Goal: Find specific page/section: Find specific page/section

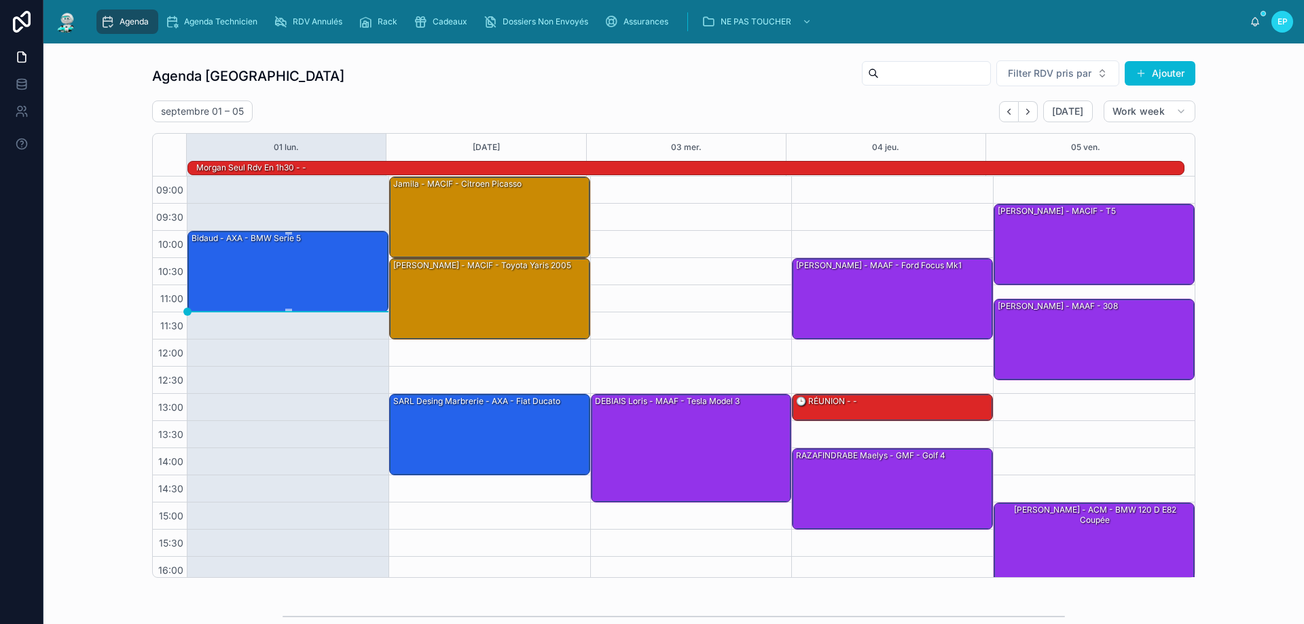
click at [297, 271] on div "Bidaud - AXA - BMW serie 5" at bounding box center [288, 271] width 197 height 79
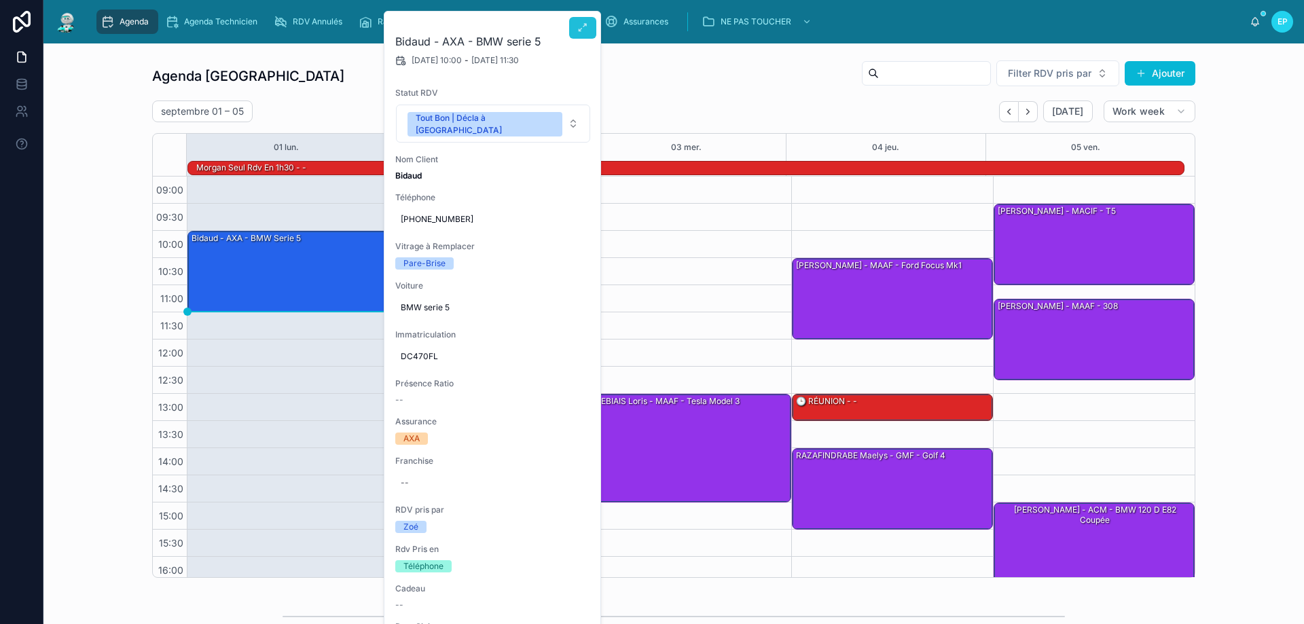
click at [586, 26] on icon at bounding box center [582, 27] width 11 height 11
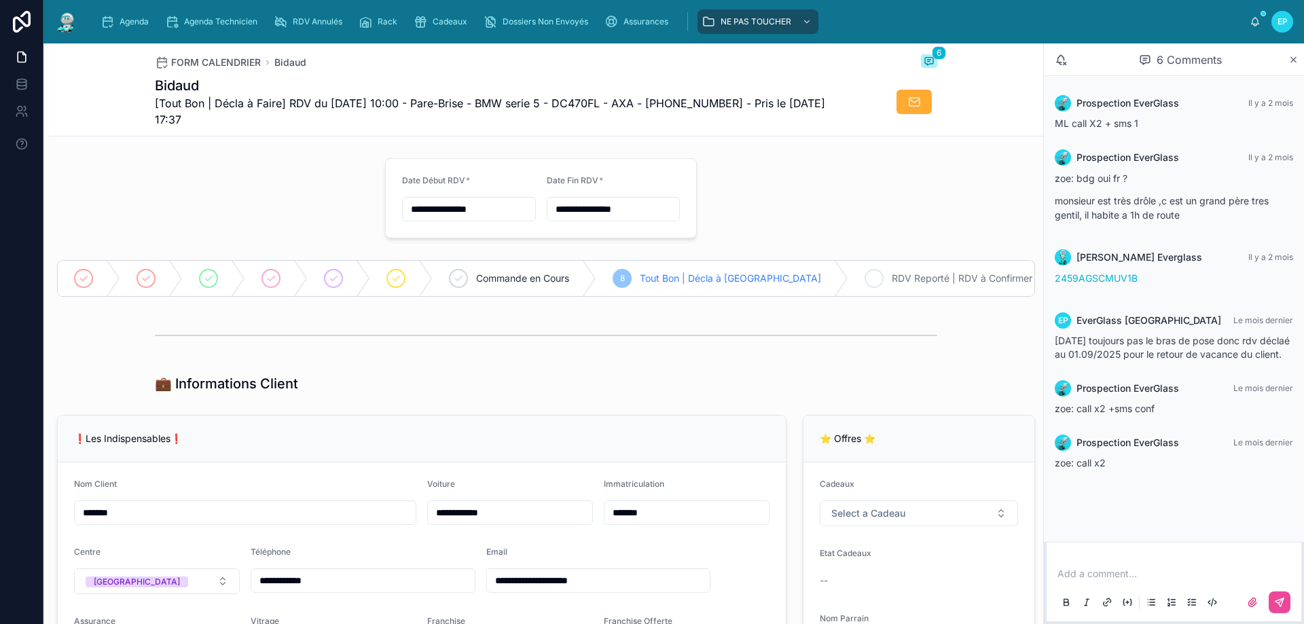
scroll to position [475, 0]
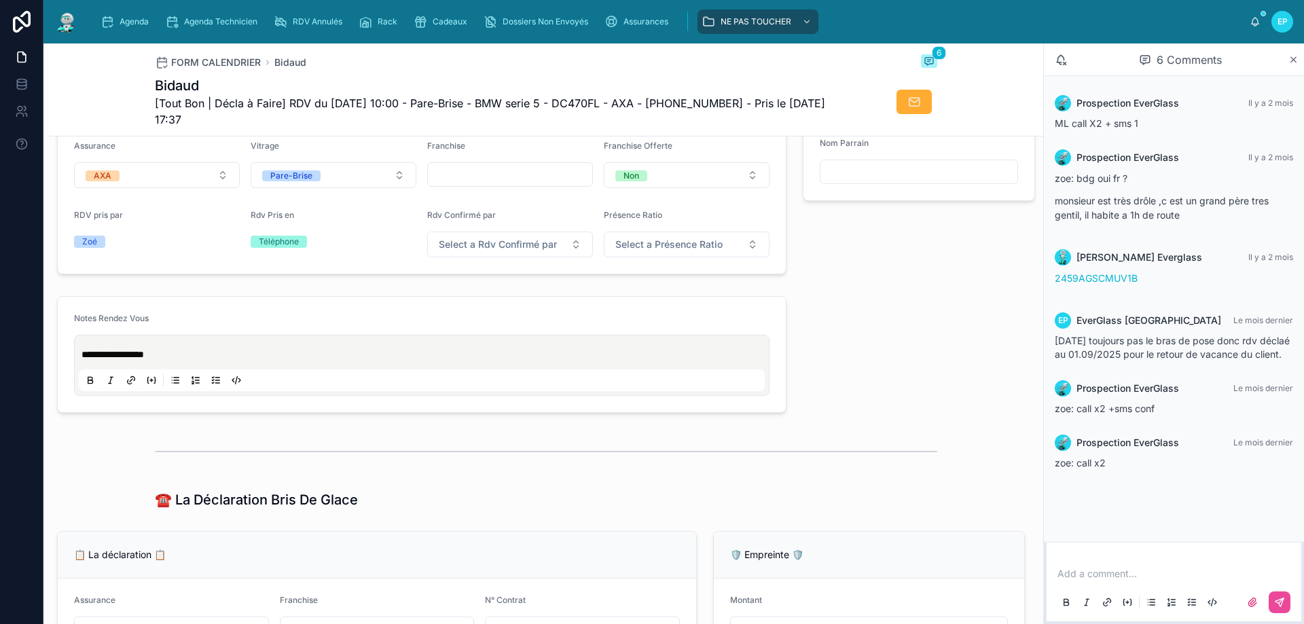
click at [1089, 575] on p at bounding box center [1176, 574] width 238 height 14
drag, startPoint x: 1109, startPoint y: 572, endPoint x: 1046, endPoint y: 536, distance: 72.7
click at [1046, 536] on div "**********" at bounding box center [1174, 569] width 260 height 109
copy div "**********"
click at [81, 359] on span "**********" at bounding box center [112, 355] width 62 height 10
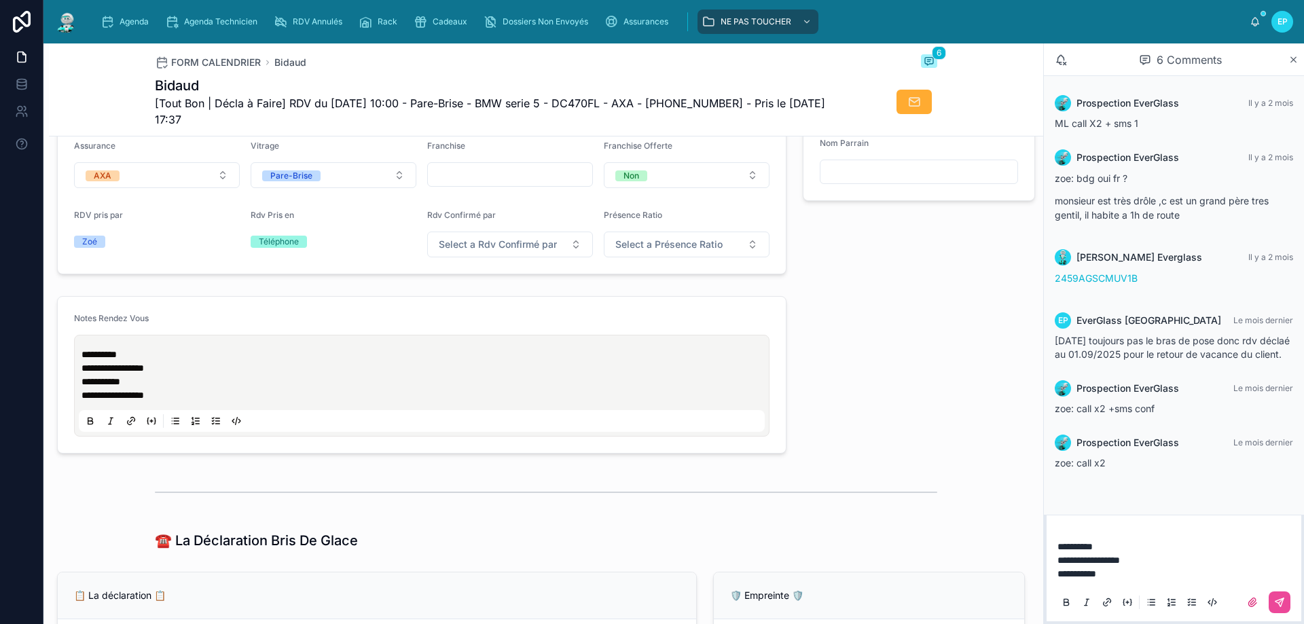
click at [120, 386] on span "**********" at bounding box center [100, 382] width 39 height 10
click at [172, 375] on p "**********" at bounding box center [424, 368] width 686 height 14
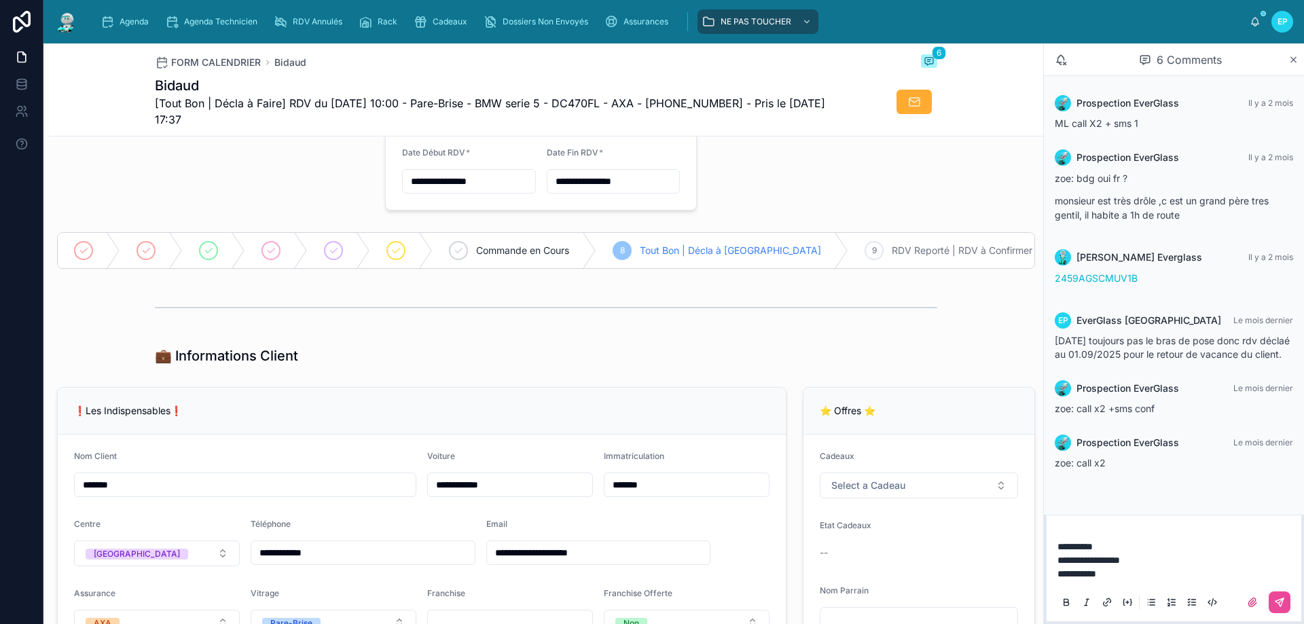
scroll to position [0, 0]
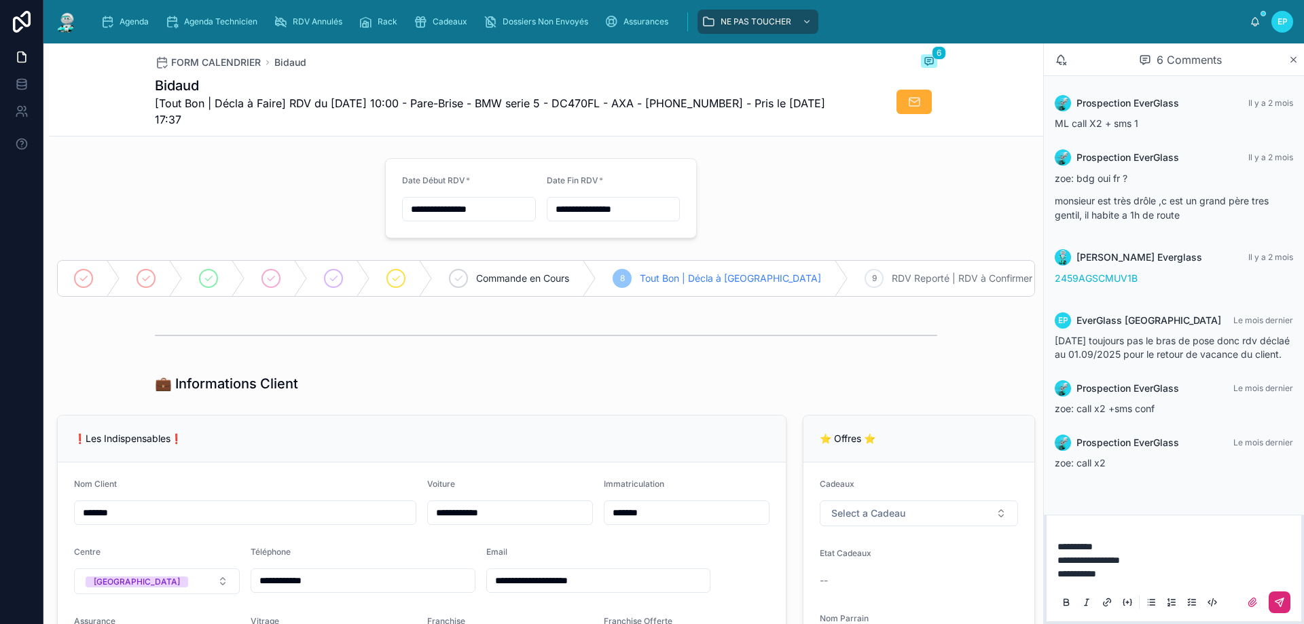
click at [1281, 595] on button at bounding box center [1280, 602] width 22 height 22
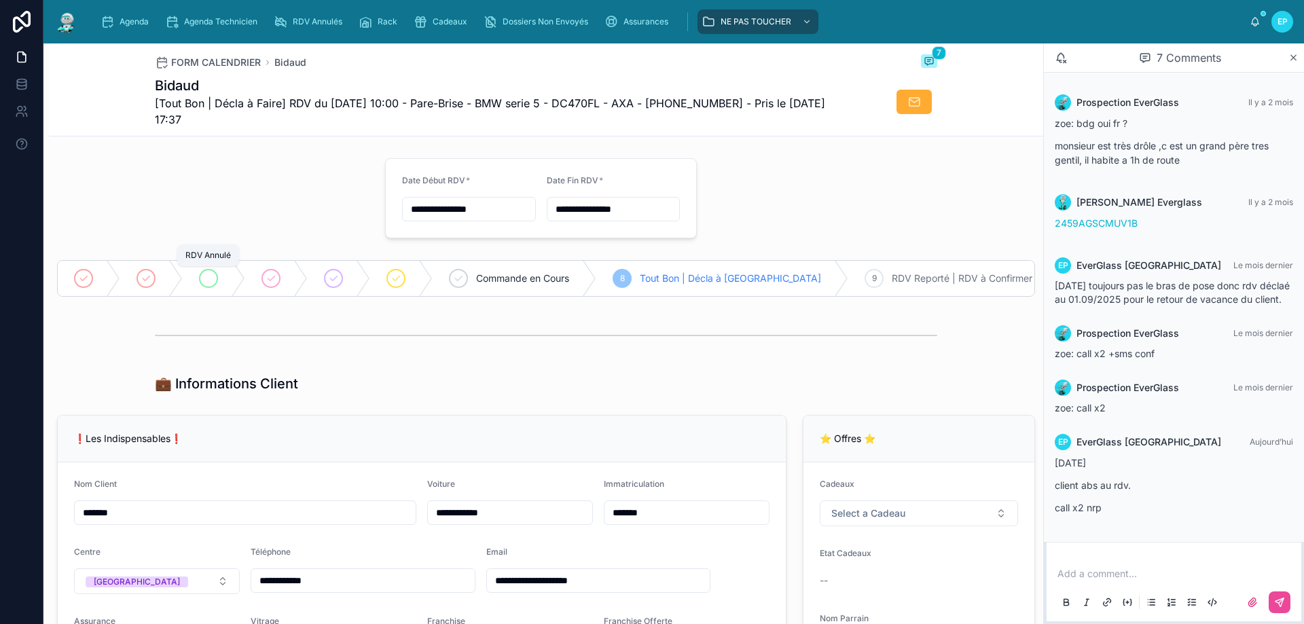
click at [209, 276] on icon at bounding box center [208, 278] width 11 height 11
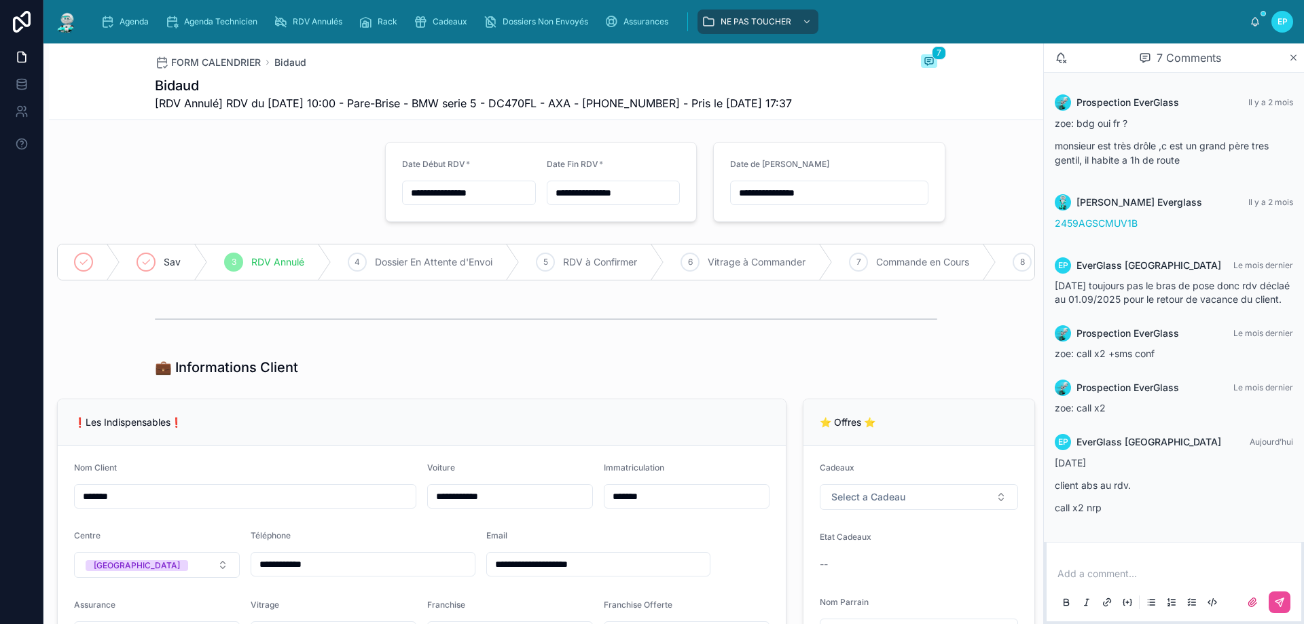
type input "**********"
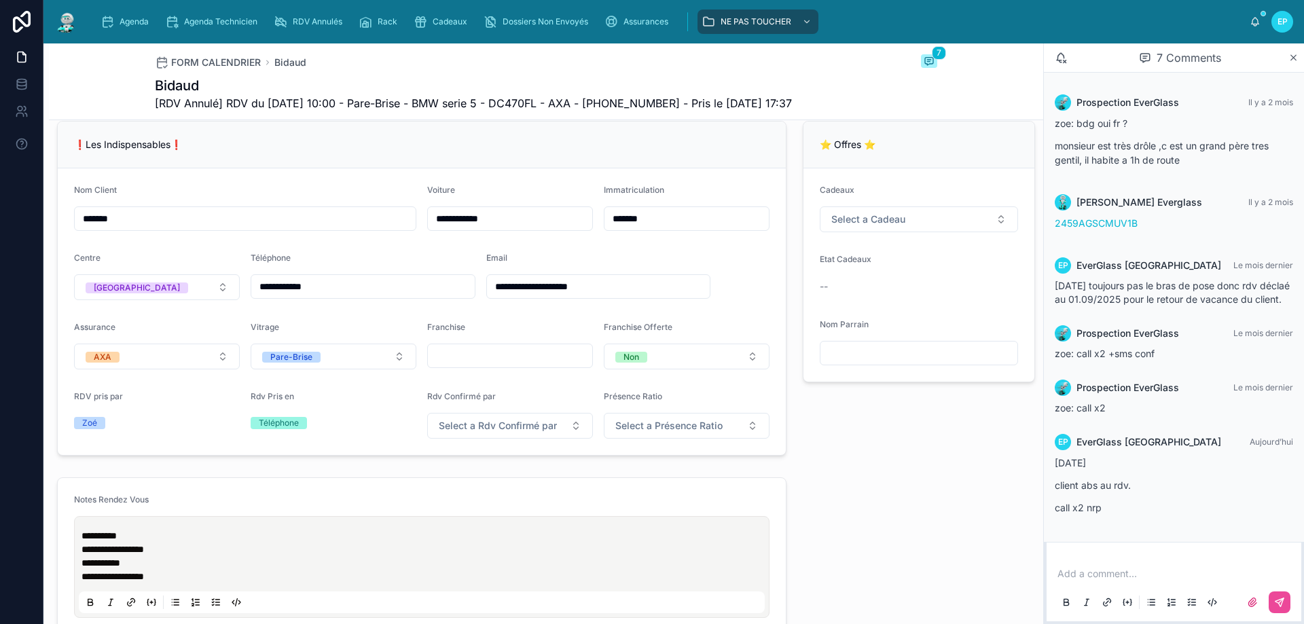
scroll to position [272, 0]
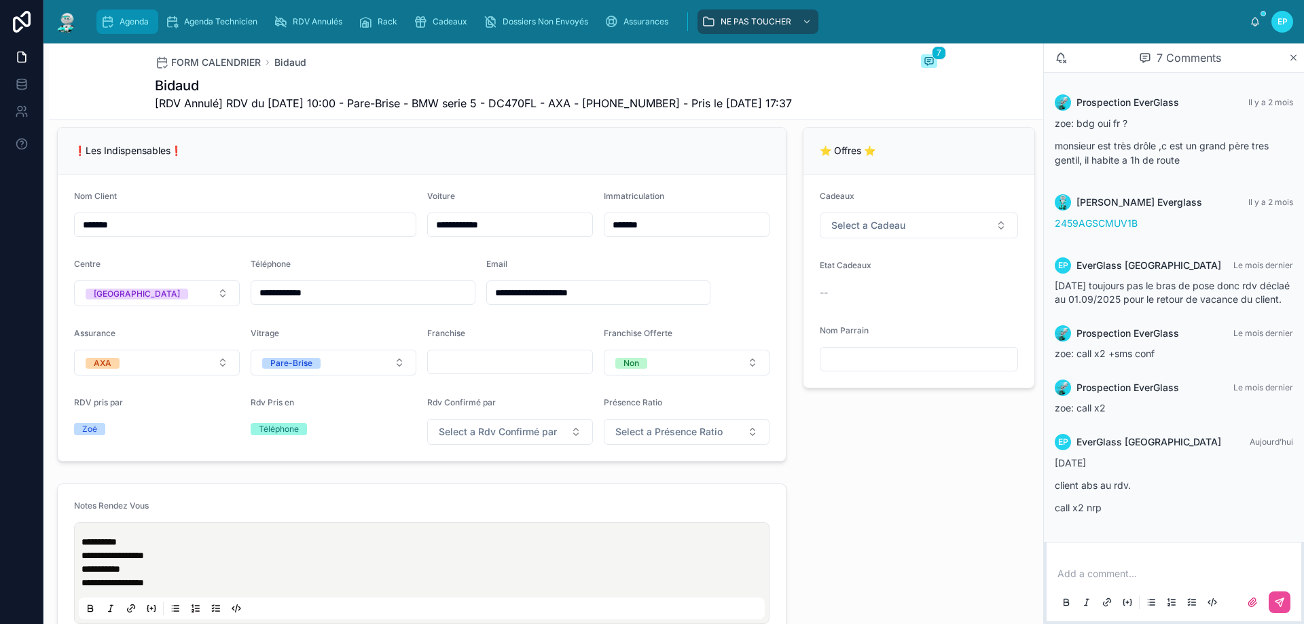
click at [141, 22] on span "Agenda" at bounding box center [134, 21] width 29 height 11
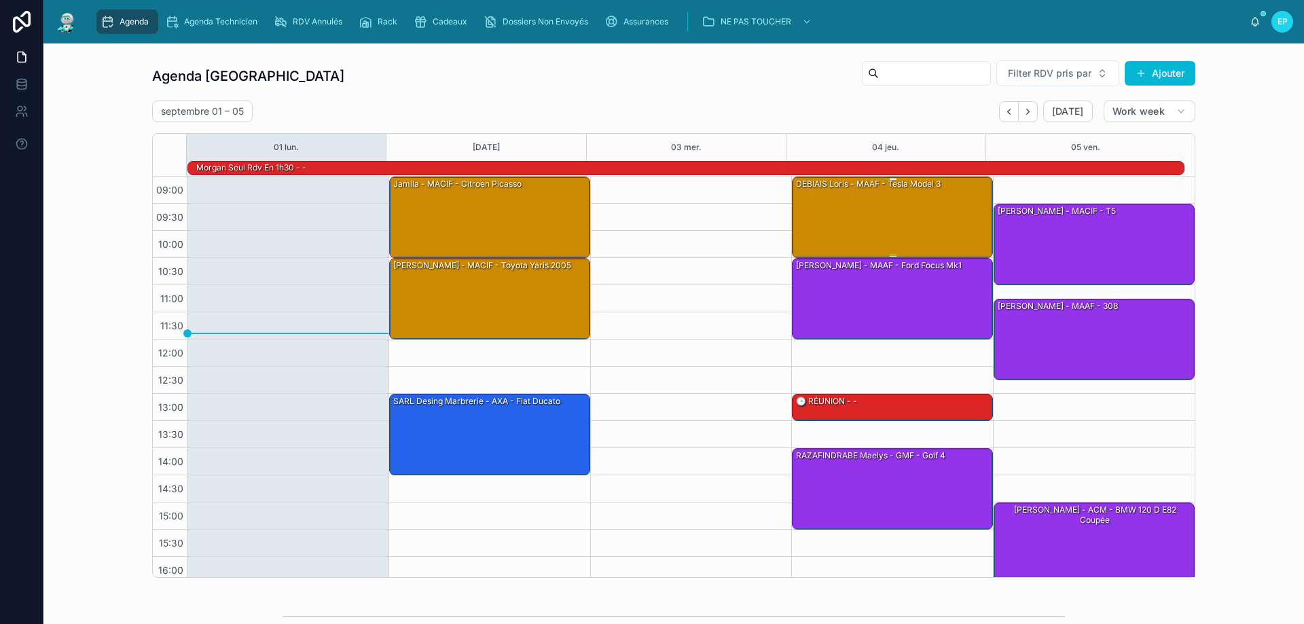
click at [867, 183] on div "DEBIAIS Loris - MAAF - Tesla model 3" at bounding box center [868, 184] width 147 height 12
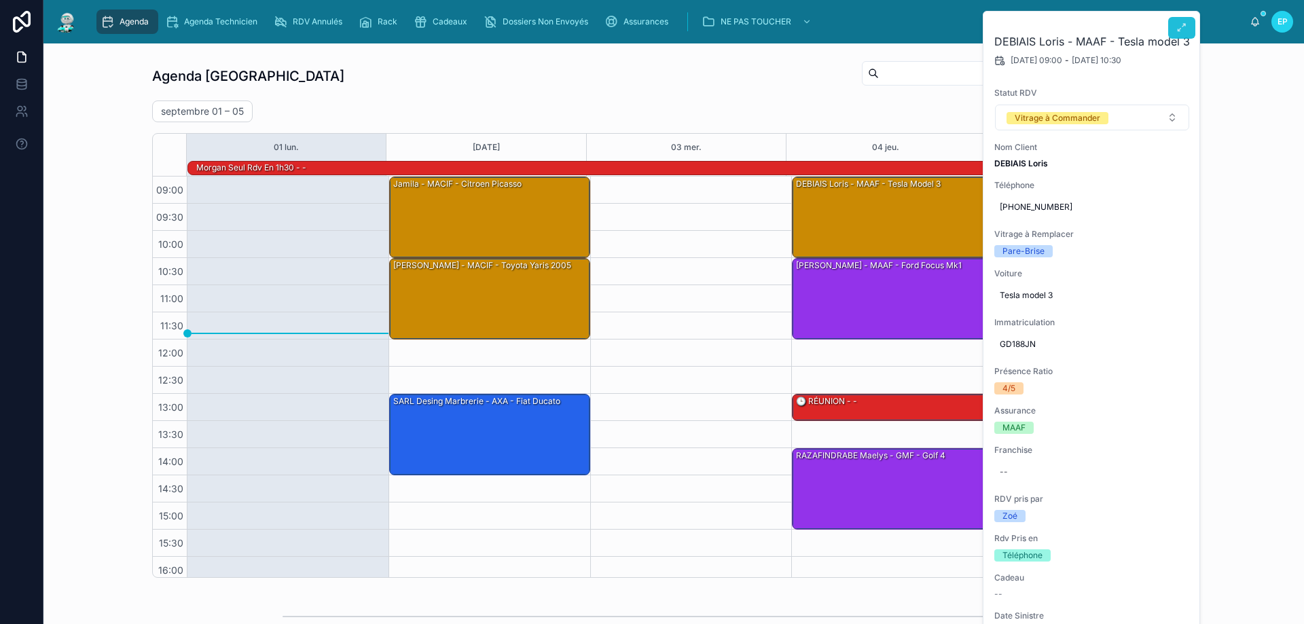
click at [1182, 30] on icon at bounding box center [1181, 27] width 11 height 11
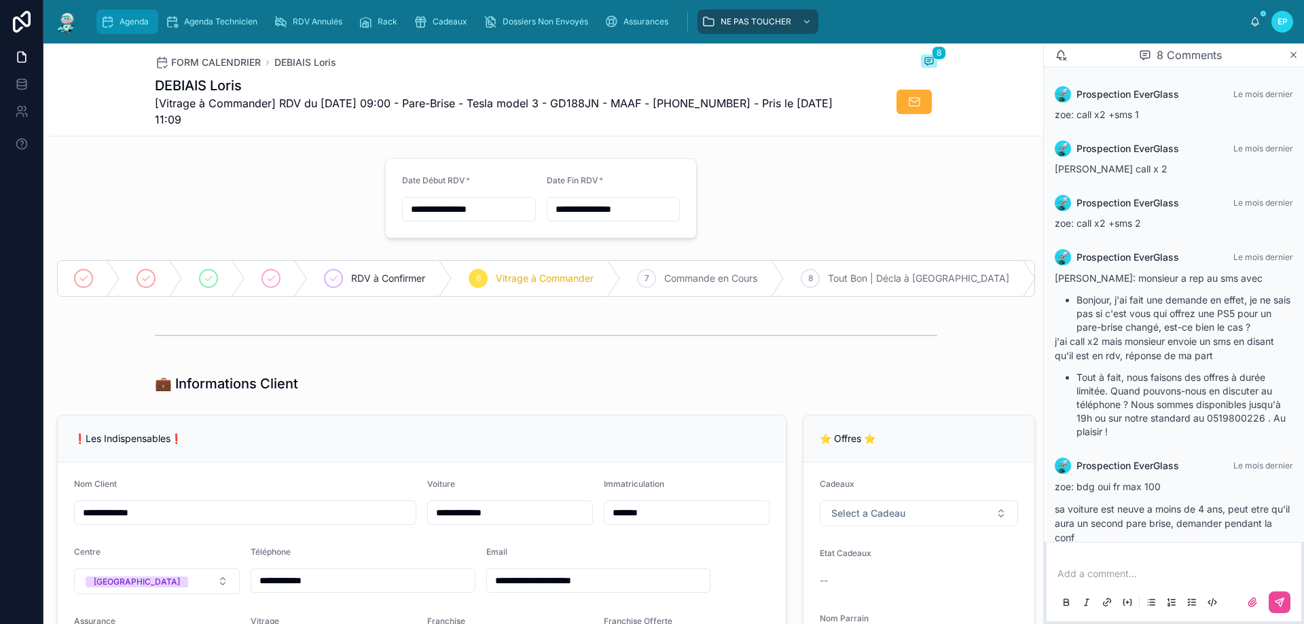
click at [120, 23] on span "Agenda" at bounding box center [134, 21] width 29 height 11
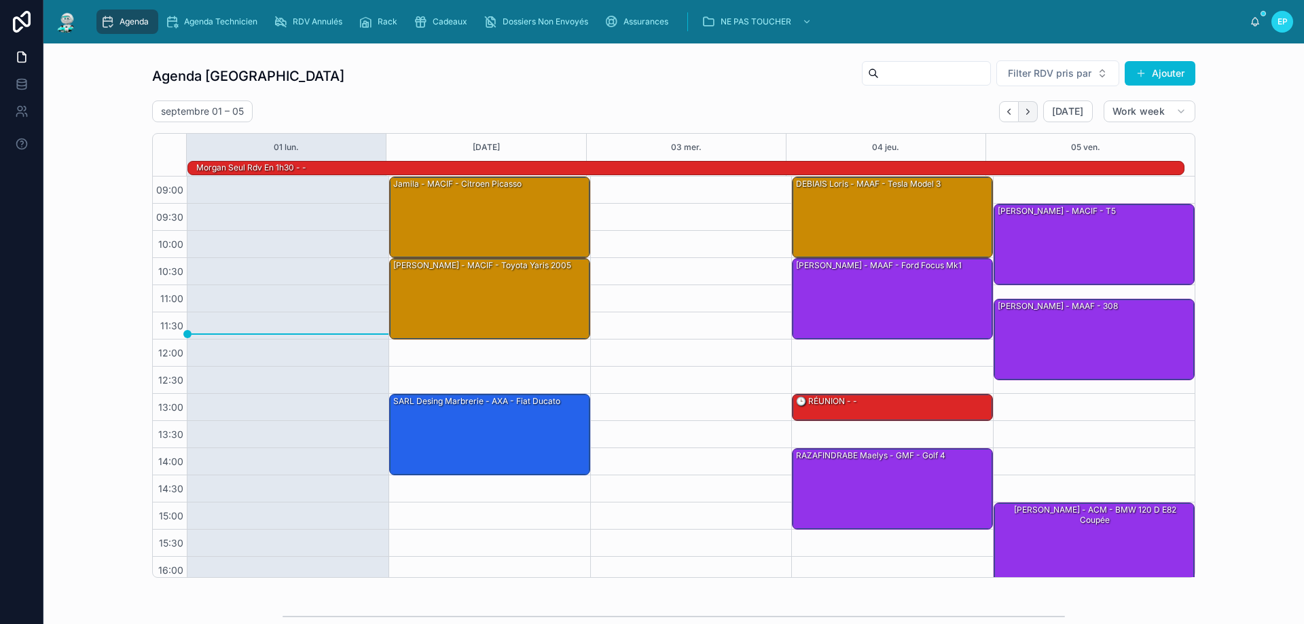
click at [1025, 115] on icon "Next" at bounding box center [1028, 112] width 10 height 10
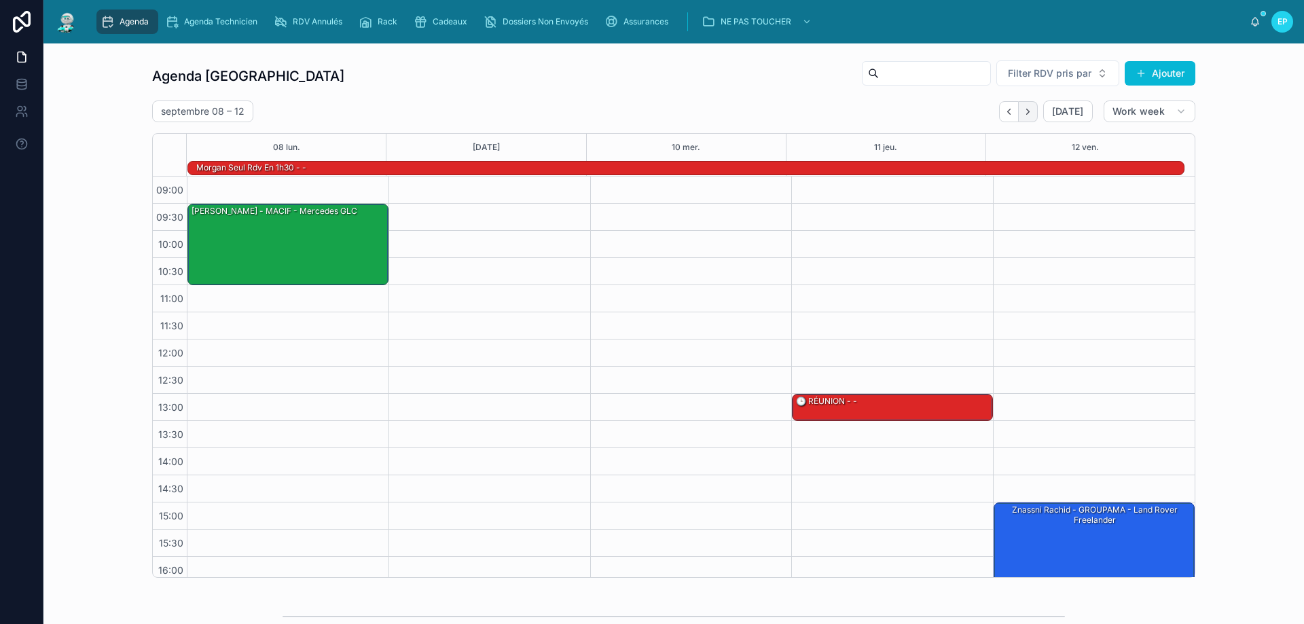
click at [1023, 114] on icon "Next" at bounding box center [1028, 112] width 10 height 10
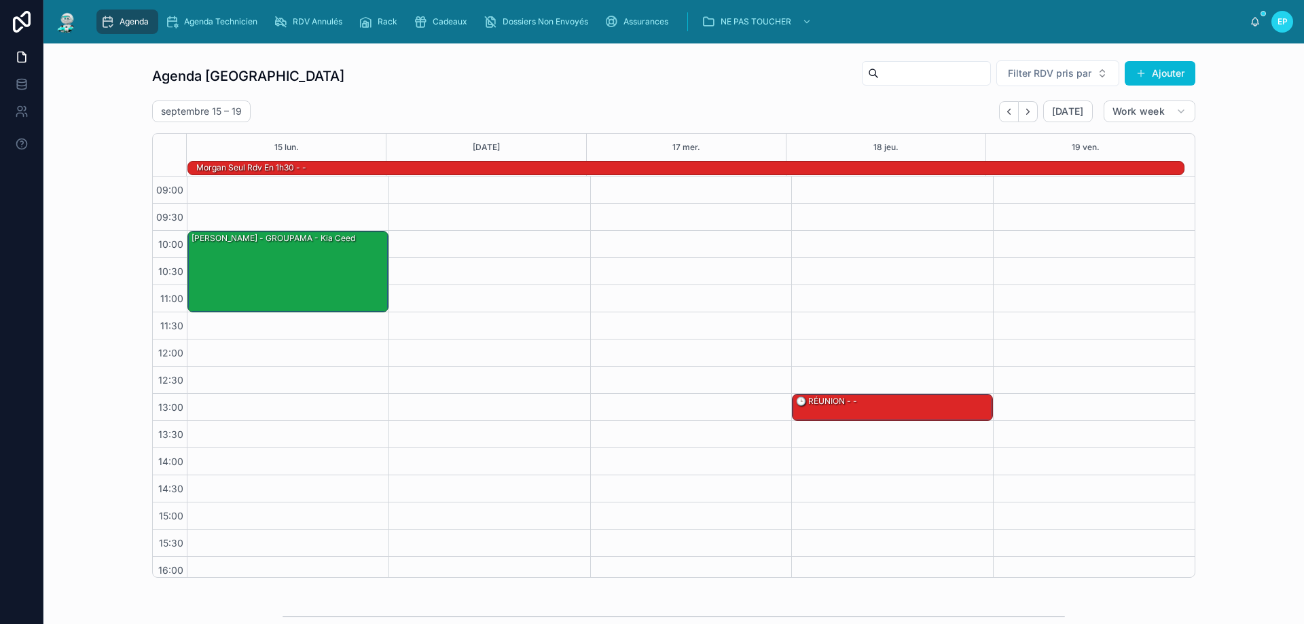
click at [1023, 114] on icon "Next" at bounding box center [1028, 112] width 10 height 10
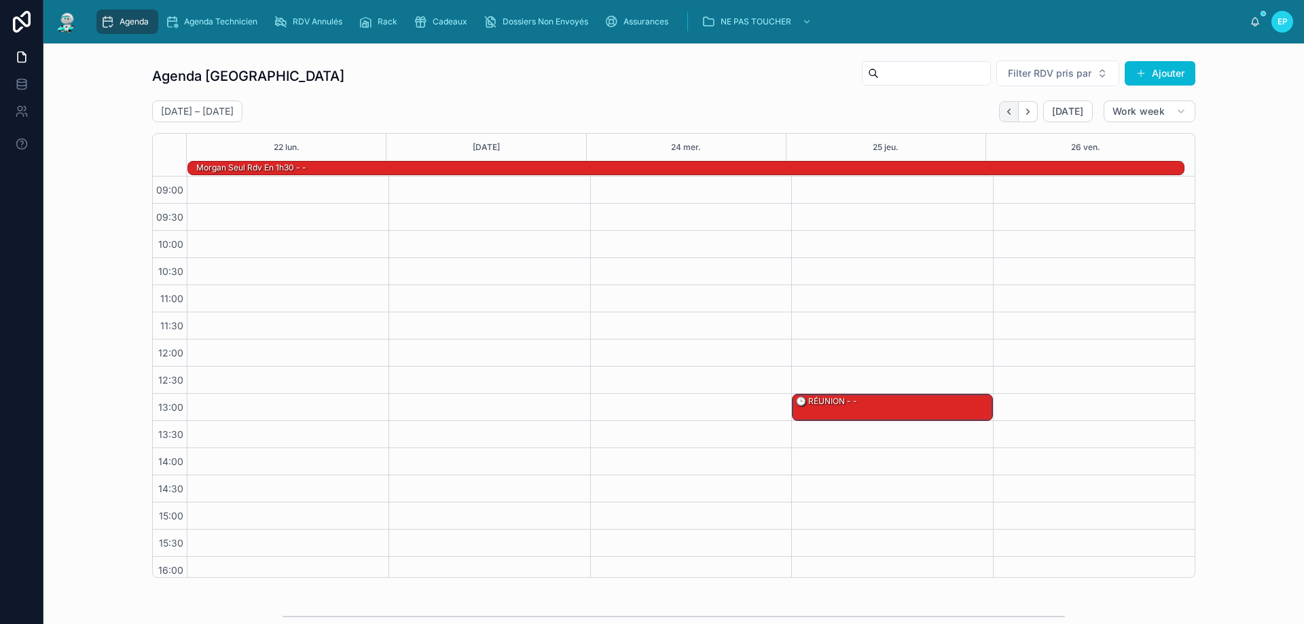
click at [1011, 114] on button "Back" at bounding box center [1009, 111] width 20 height 21
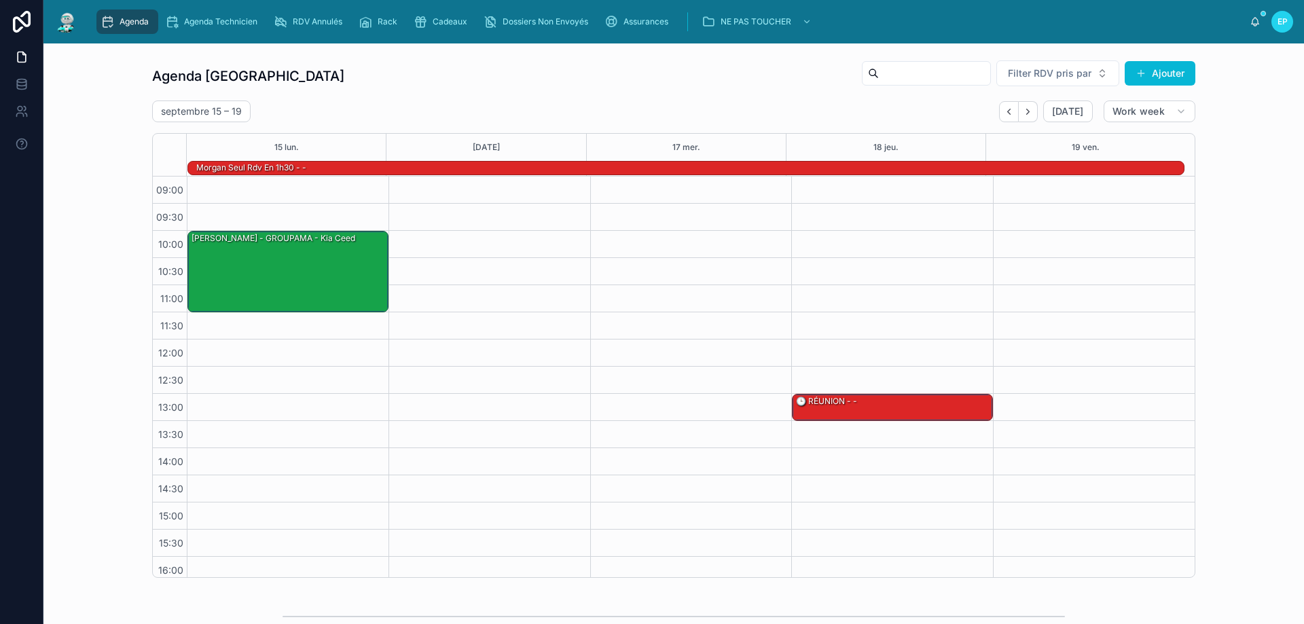
click at [1011, 114] on button "Back" at bounding box center [1009, 111] width 20 height 21
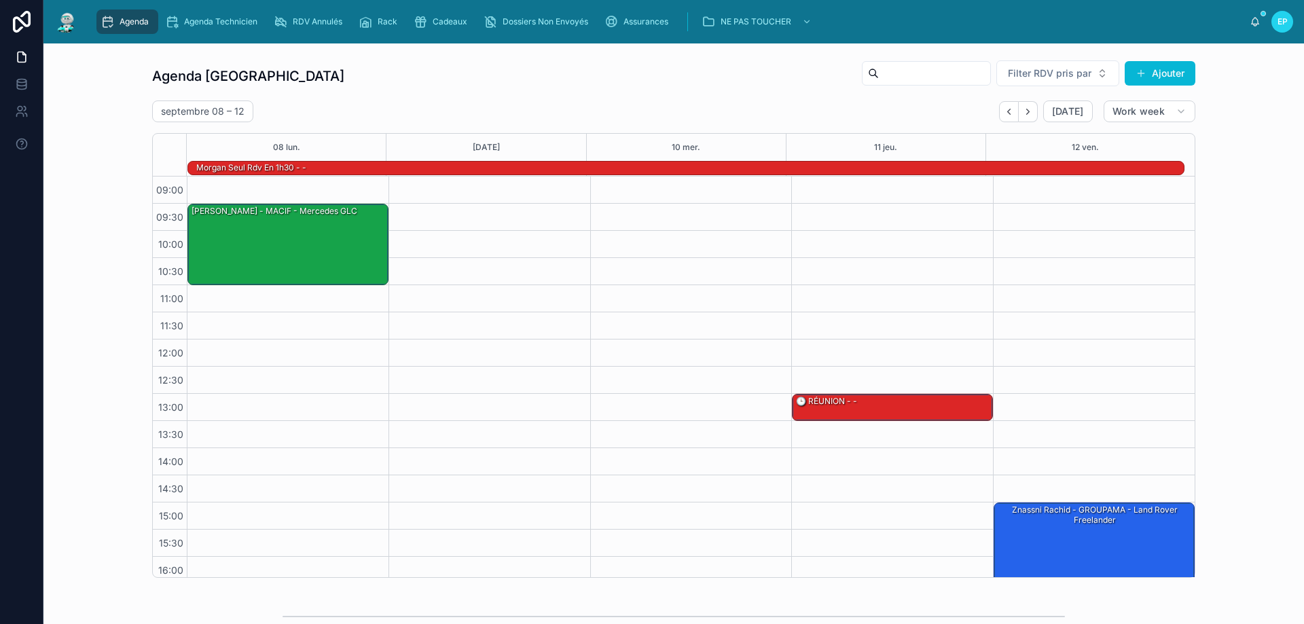
click at [1011, 114] on button "Back" at bounding box center [1009, 111] width 20 height 21
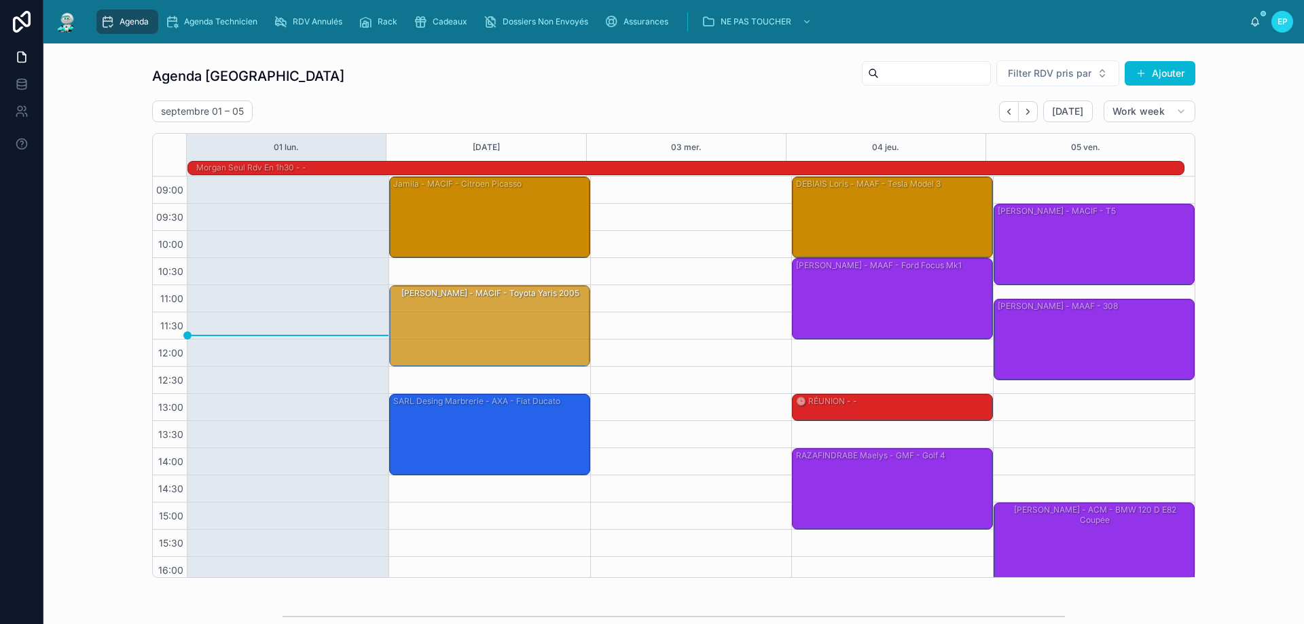
drag, startPoint x: 473, startPoint y: 275, endPoint x: 467, endPoint y: 304, distance: 29.8
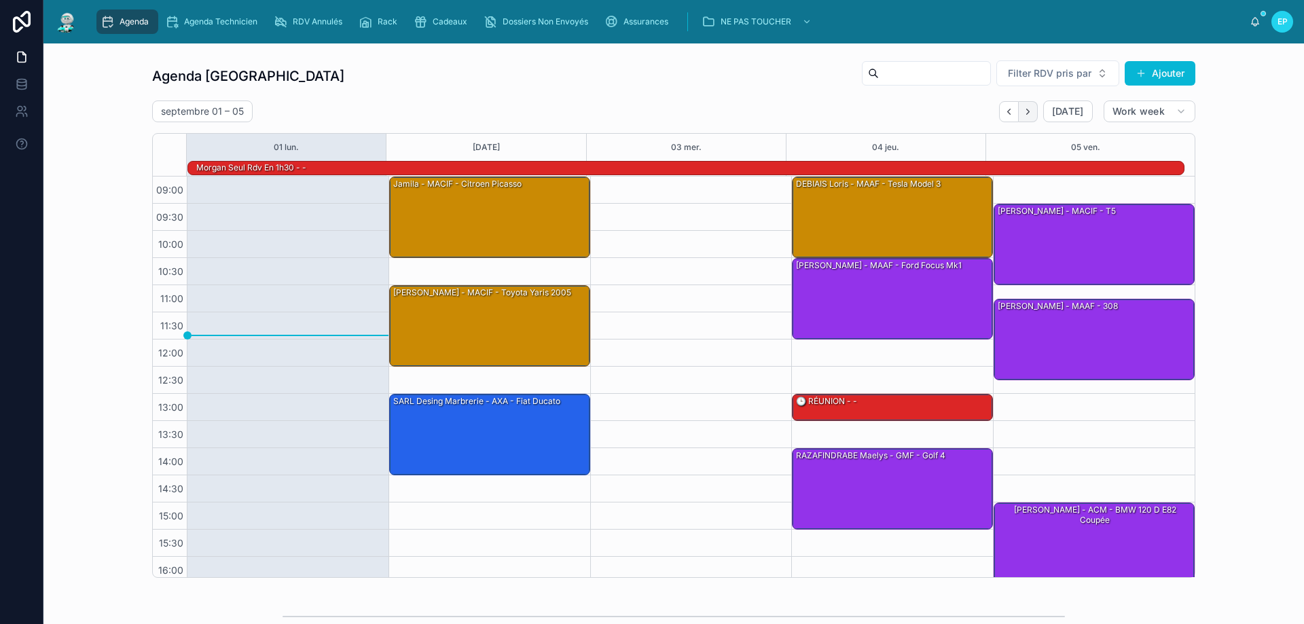
click at [1023, 113] on icon "Next" at bounding box center [1028, 112] width 10 height 10
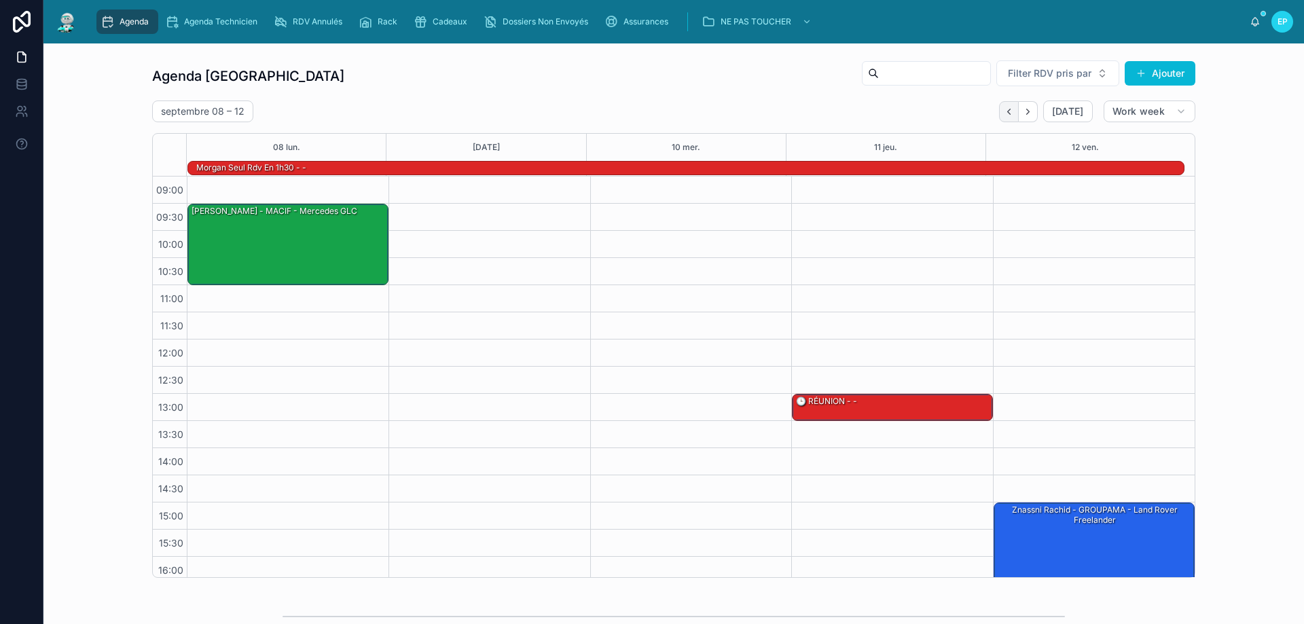
click at [1004, 115] on icon "Back" at bounding box center [1009, 112] width 10 height 10
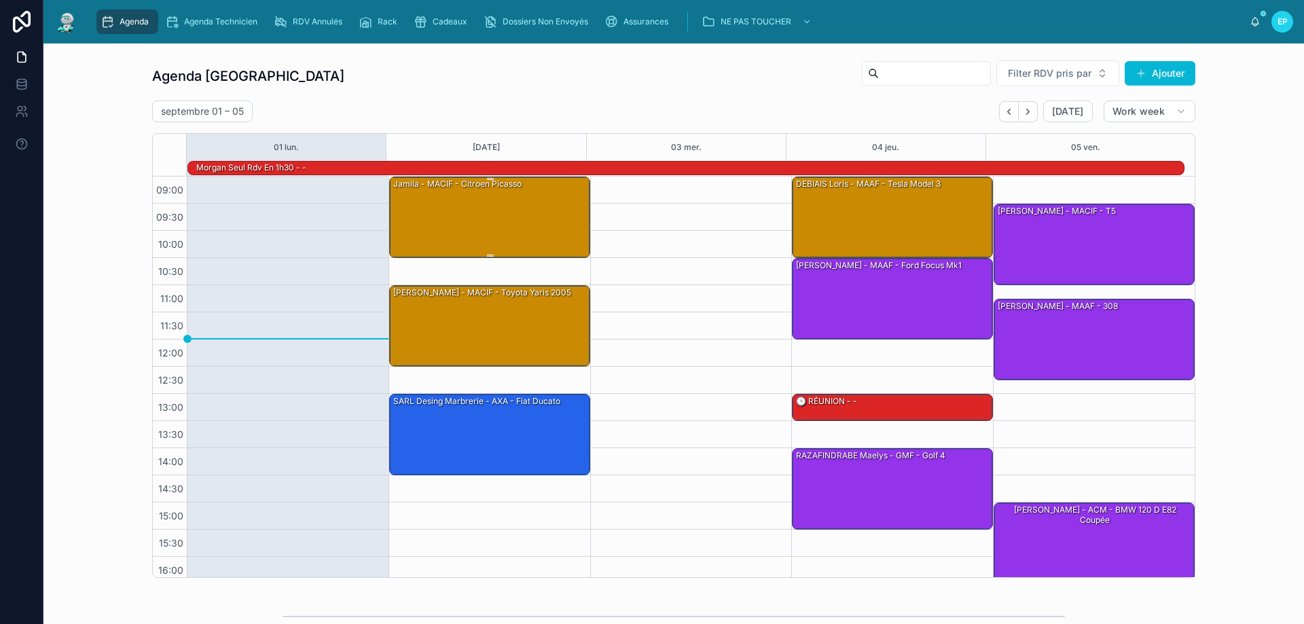
click at [484, 202] on div "Jamila - MACIF - Citroen picasso" at bounding box center [490, 216] width 197 height 79
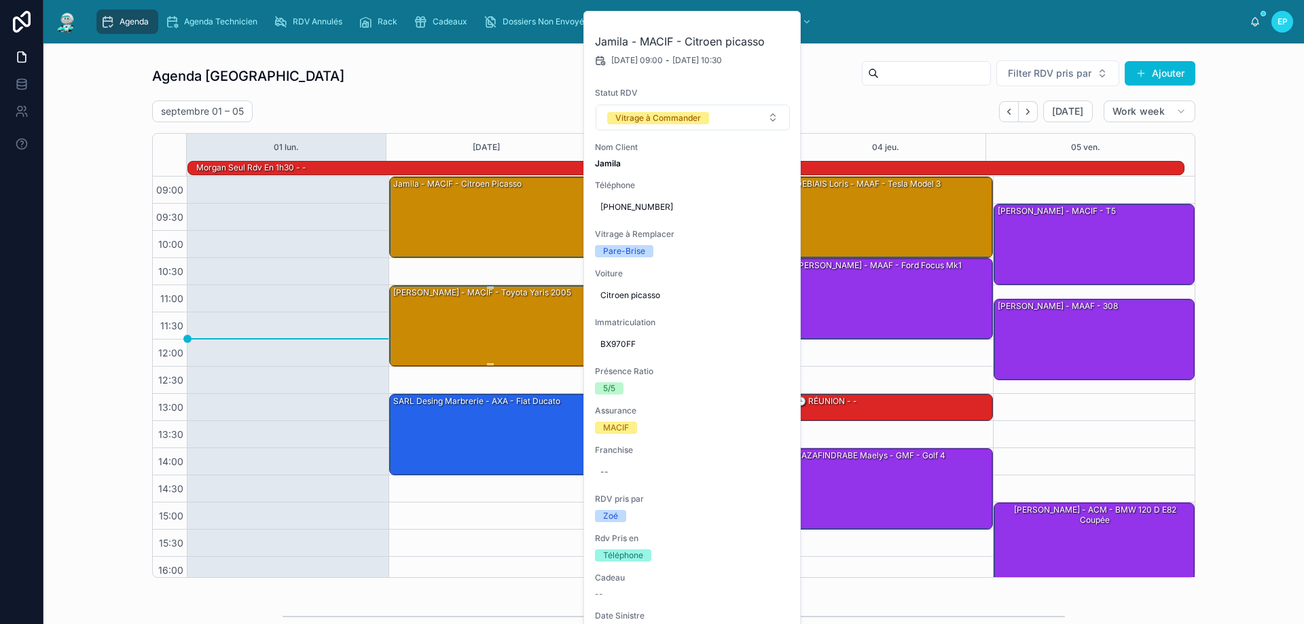
click at [521, 322] on div "[PERSON_NAME] - MACIF - Toyota Yaris 2005" at bounding box center [490, 325] width 197 height 79
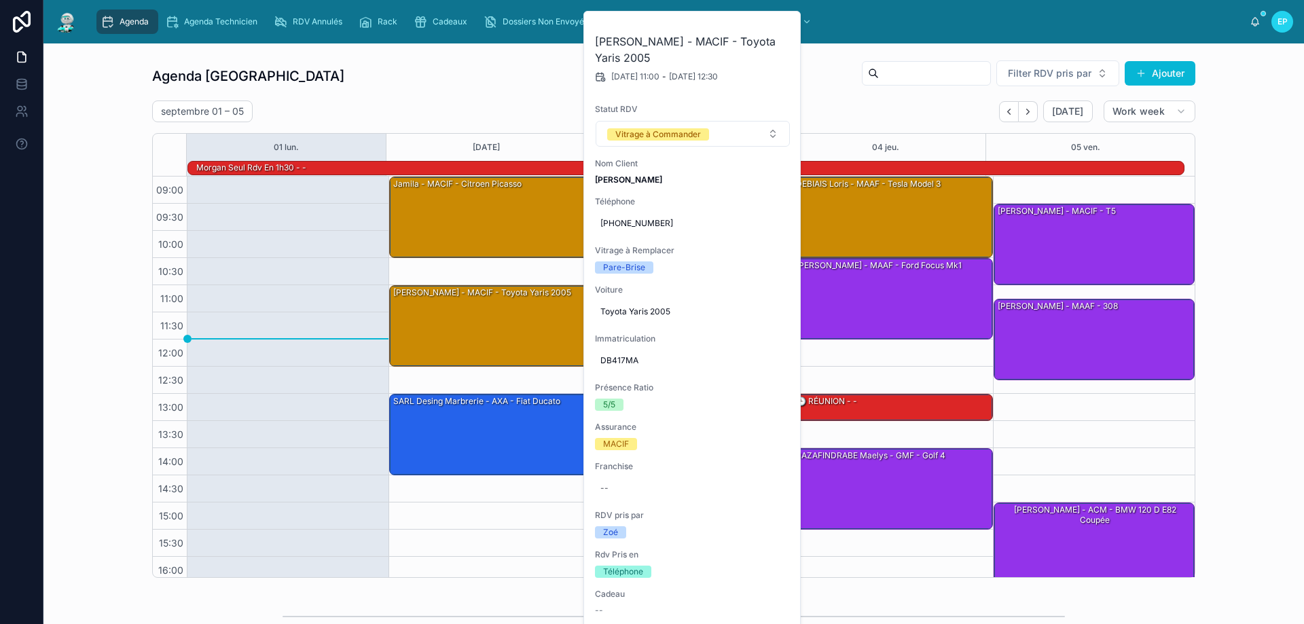
click at [266, 249] on div at bounding box center [288, 421] width 202 height 489
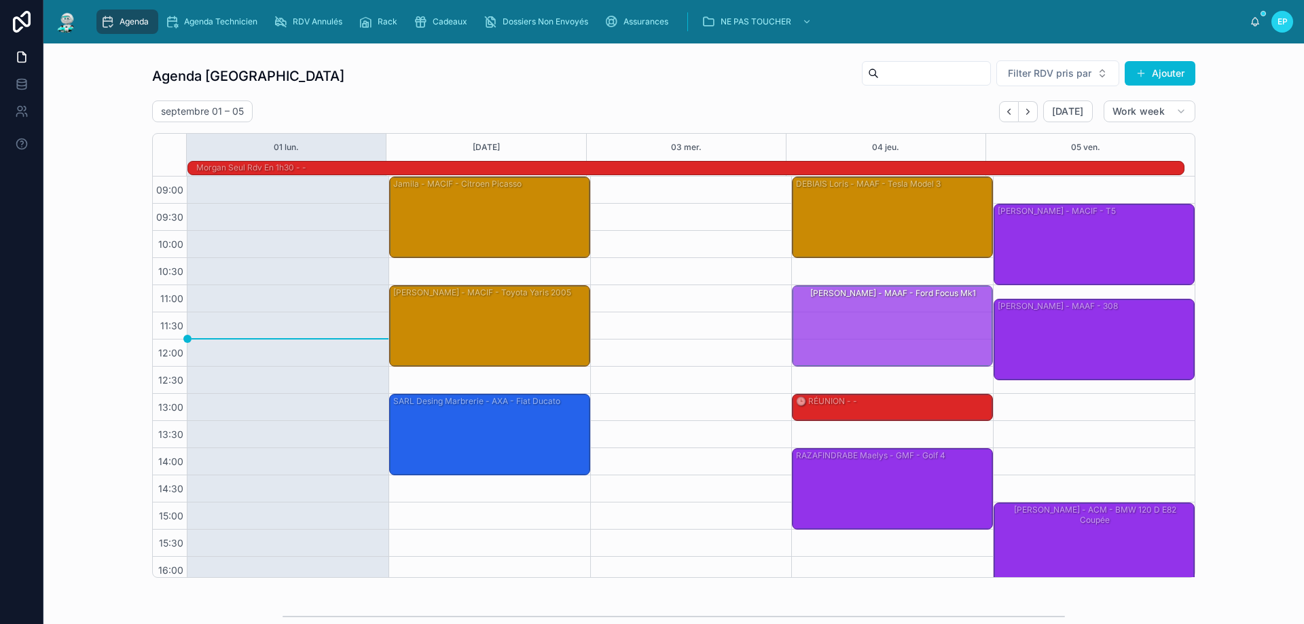
drag, startPoint x: 881, startPoint y: 274, endPoint x: 881, endPoint y: 304, distance: 29.9
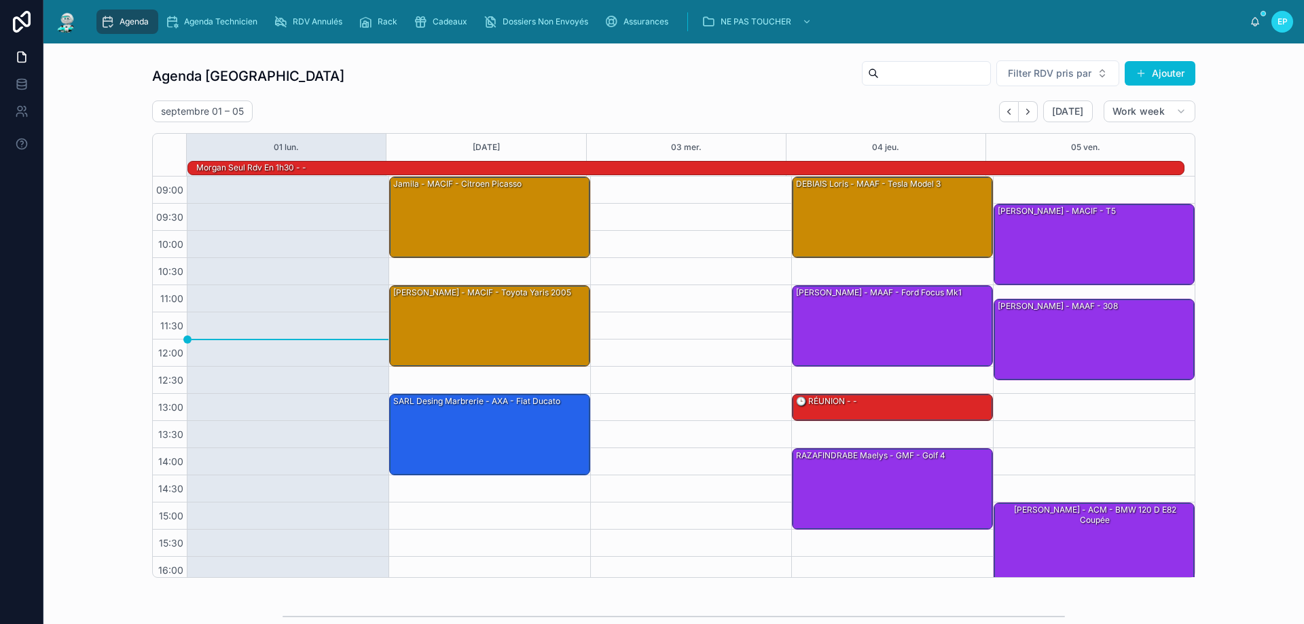
click at [671, 254] on div at bounding box center [691, 421] width 202 height 489
click at [1029, 109] on icon "Next" at bounding box center [1028, 112] width 10 height 10
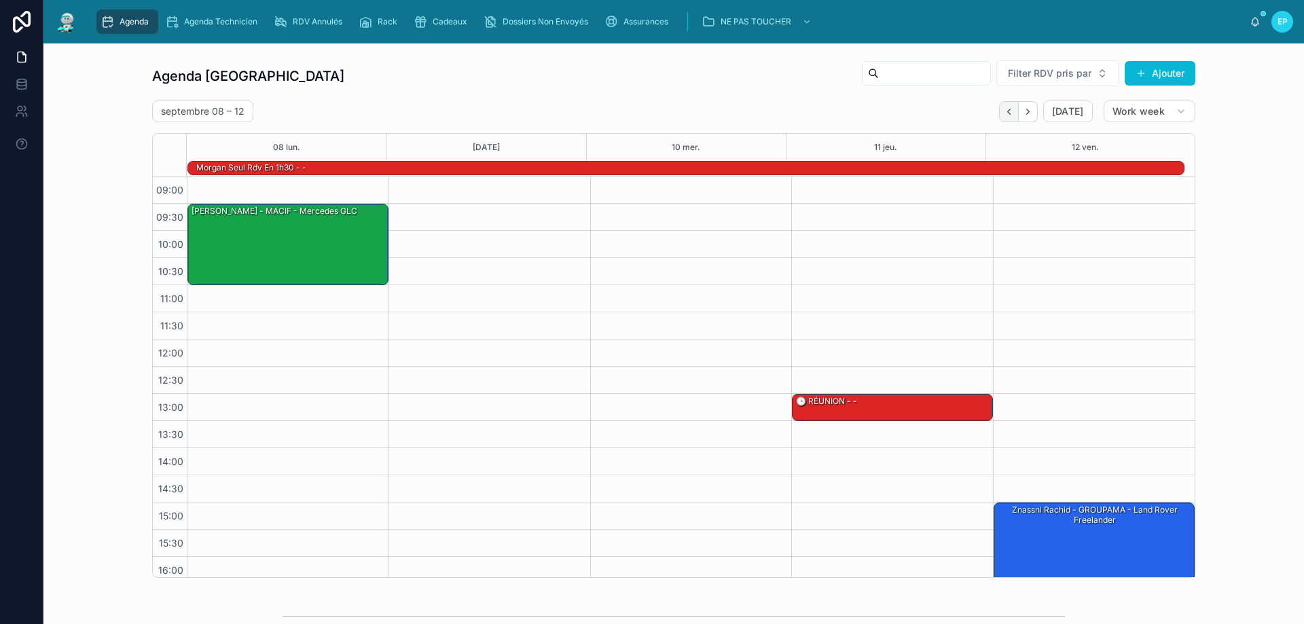
click at [1002, 119] on button "Back" at bounding box center [1009, 111] width 20 height 21
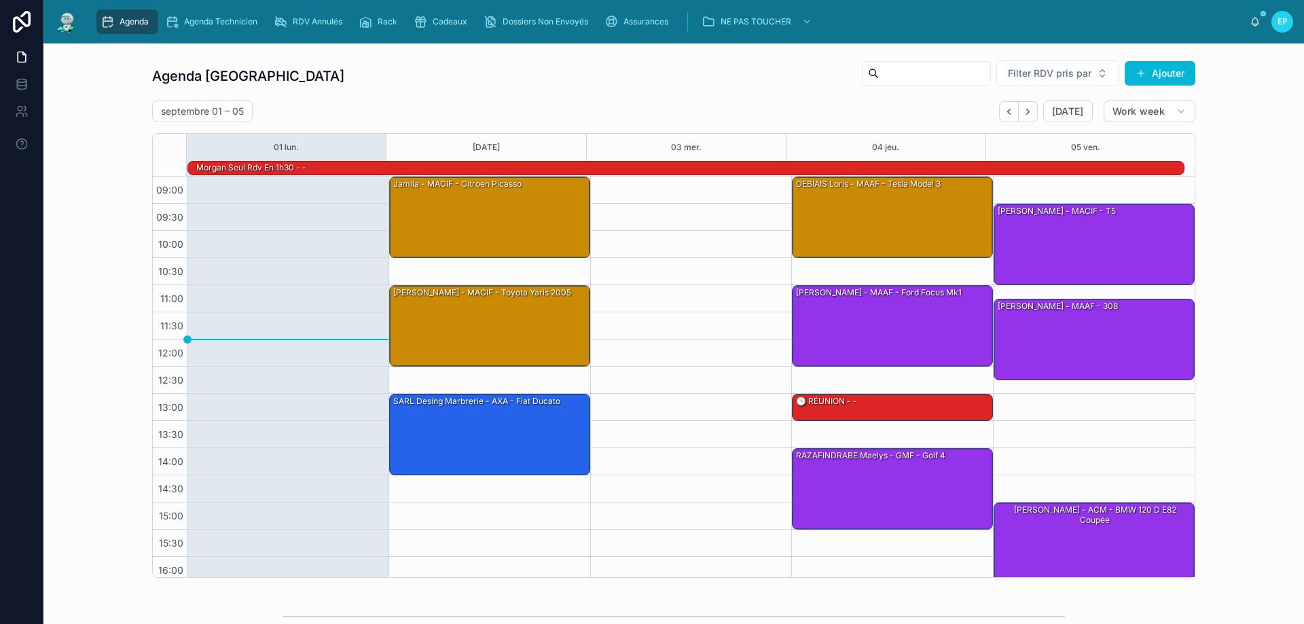
click at [1002, 119] on button "Back" at bounding box center [1009, 111] width 20 height 21
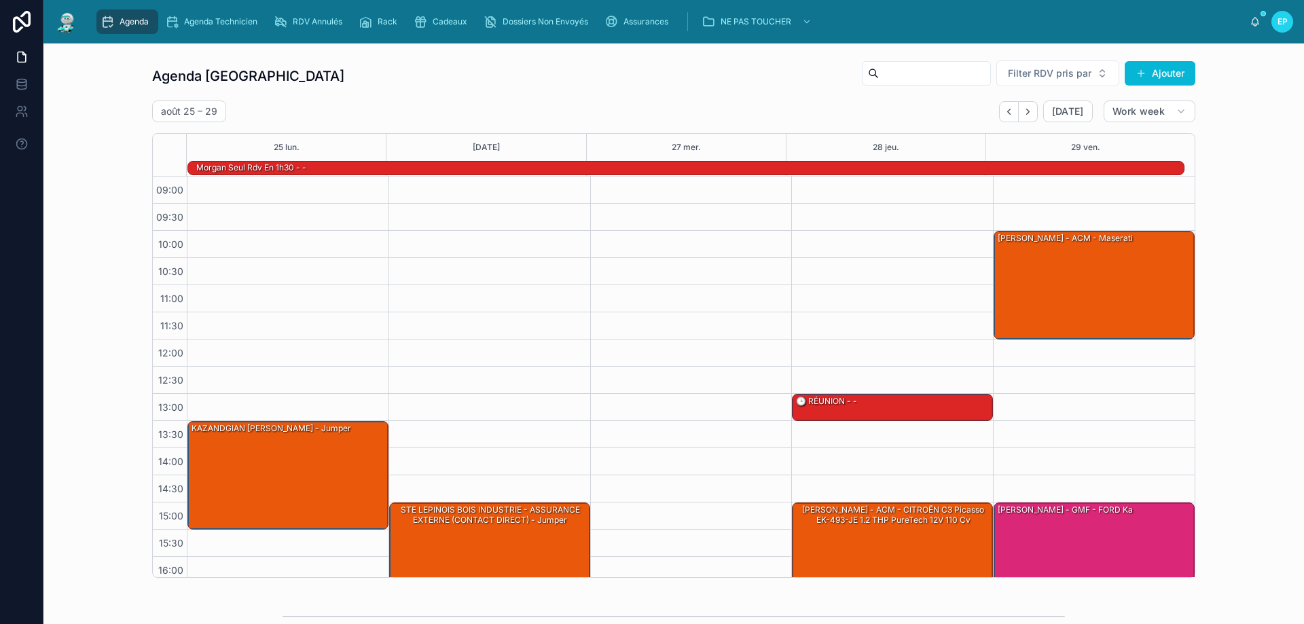
click at [1002, 119] on button "Back" at bounding box center [1009, 111] width 20 height 21
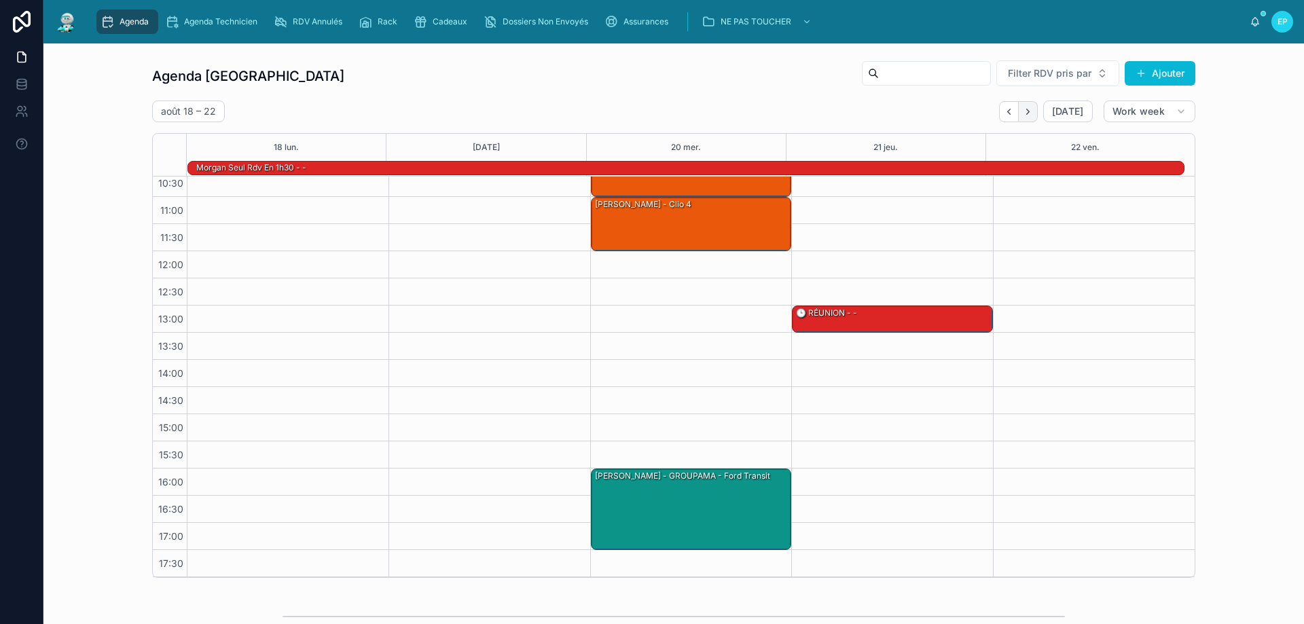
click at [1030, 110] on button "Next" at bounding box center [1028, 111] width 19 height 21
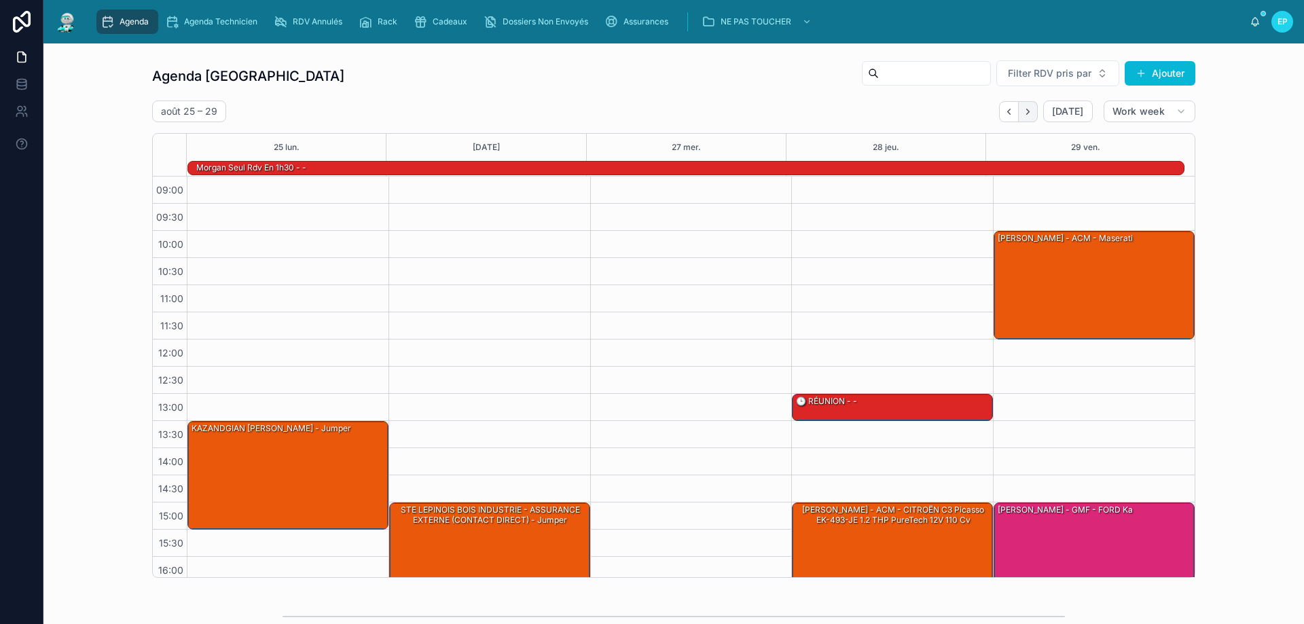
click at [1029, 109] on icon "Next" at bounding box center [1028, 112] width 10 height 10
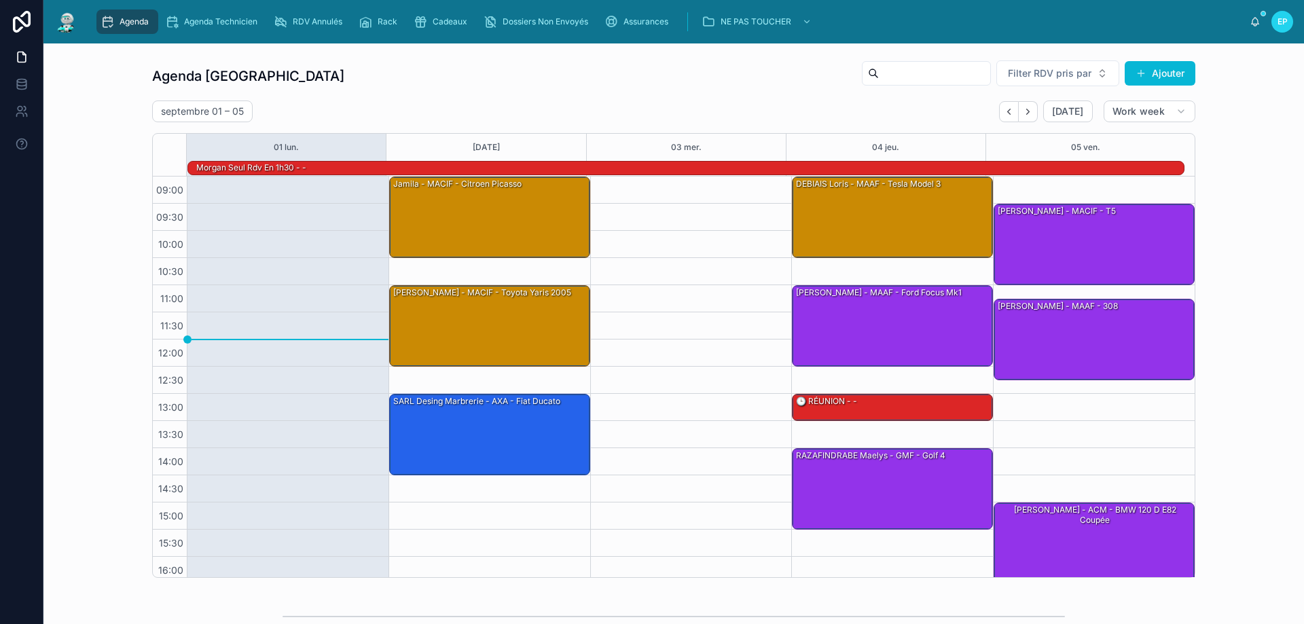
click at [722, 249] on div at bounding box center [691, 421] width 202 height 489
click at [135, 14] on div "Agenda" at bounding box center [128, 22] width 54 height 22
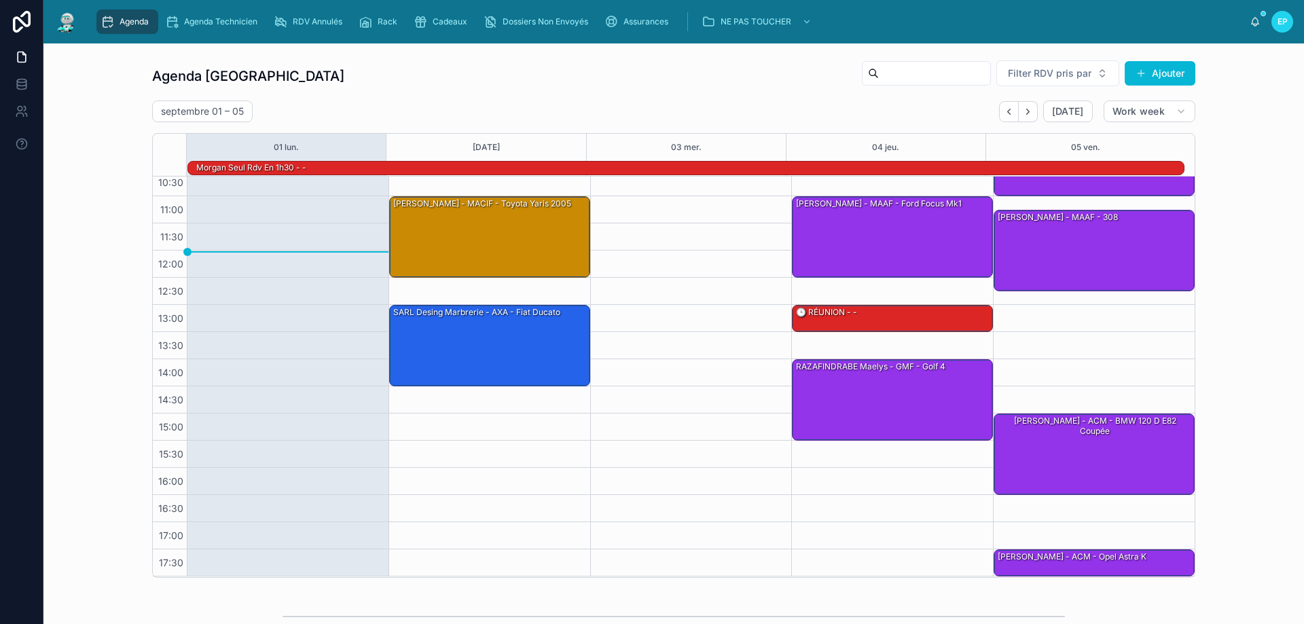
click at [682, 271] on div at bounding box center [691, 332] width 202 height 489
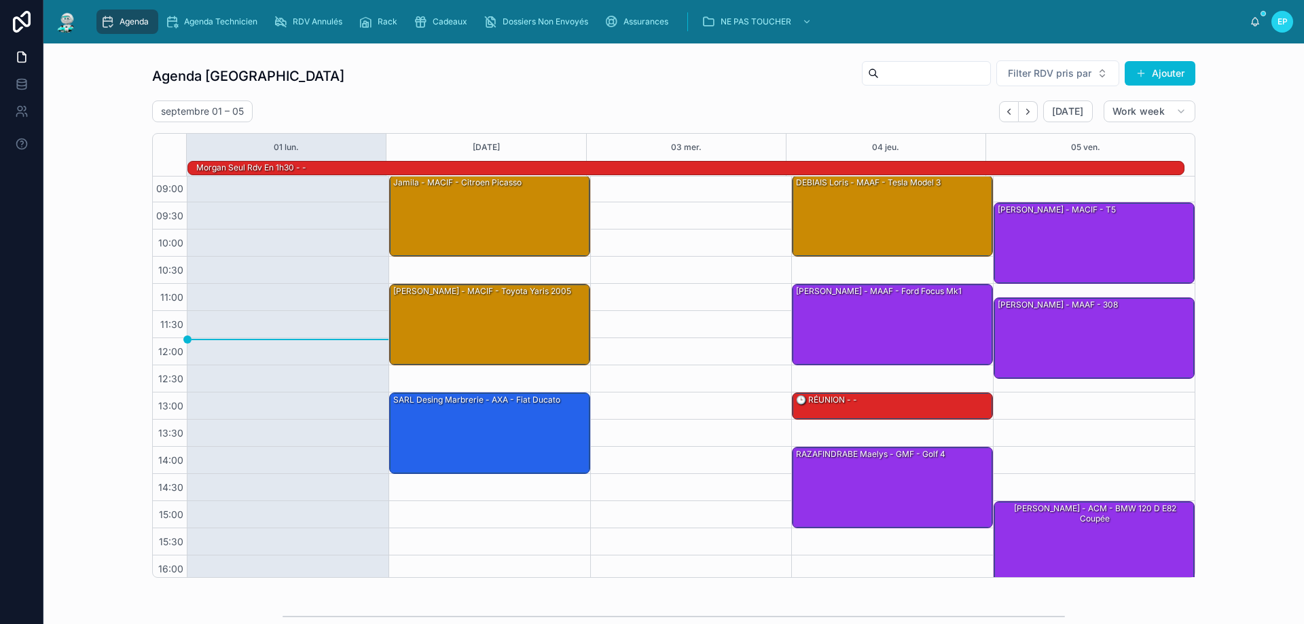
scroll to position [0, 0]
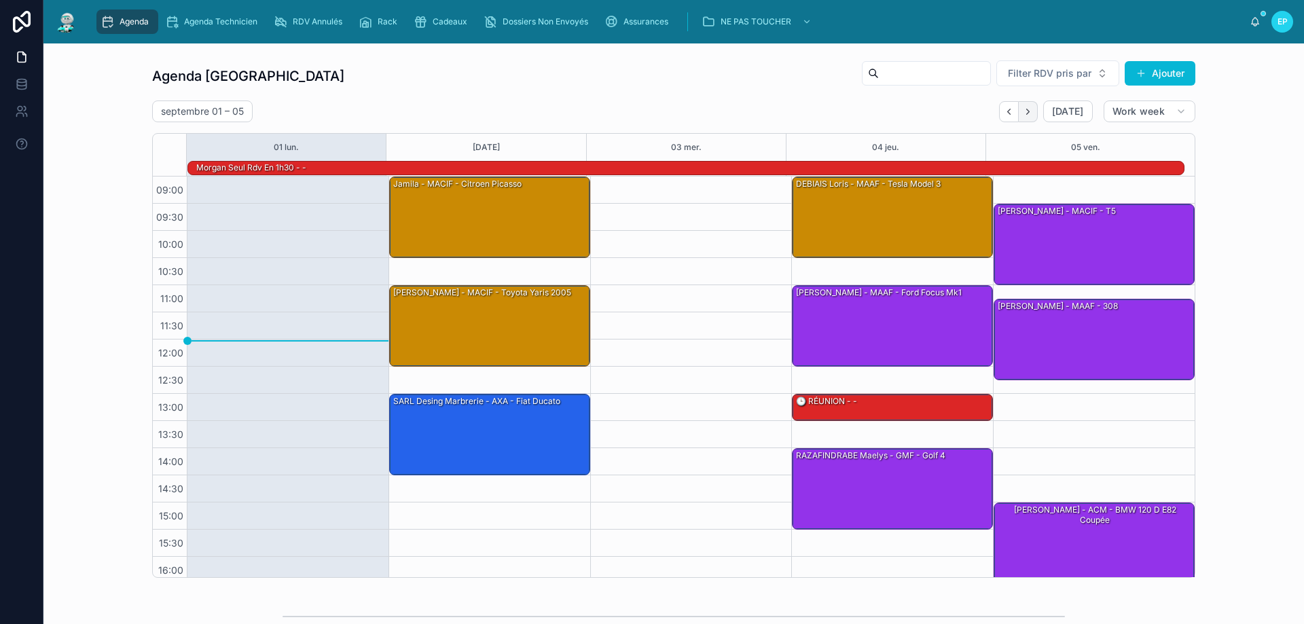
click at [1023, 108] on icon "Next" at bounding box center [1028, 112] width 10 height 10
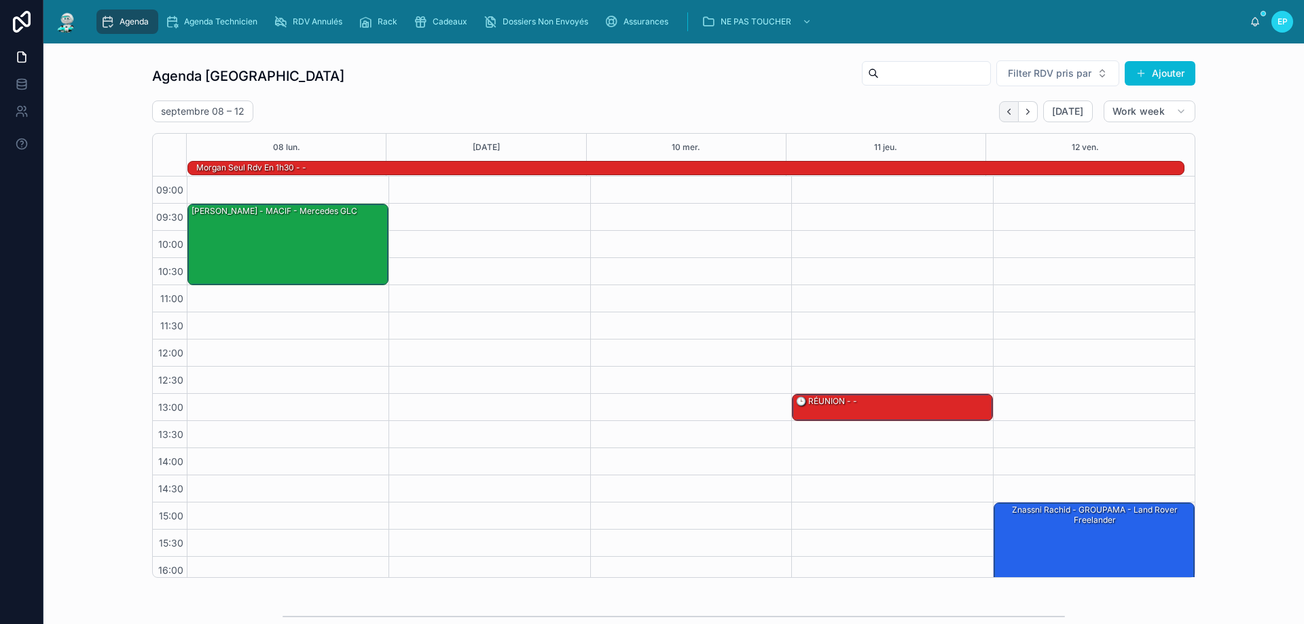
click at [1007, 113] on icon "Back" at bounding box center [1008, 111] width 3 height 5
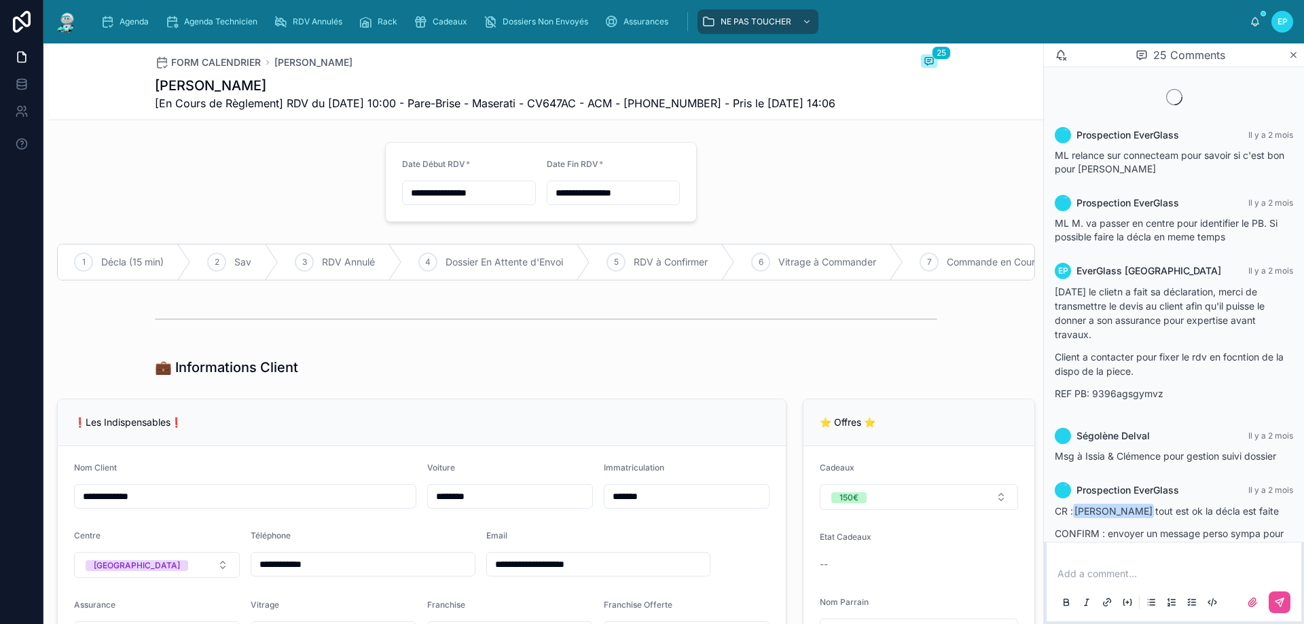
scroll to position [1801, 0]
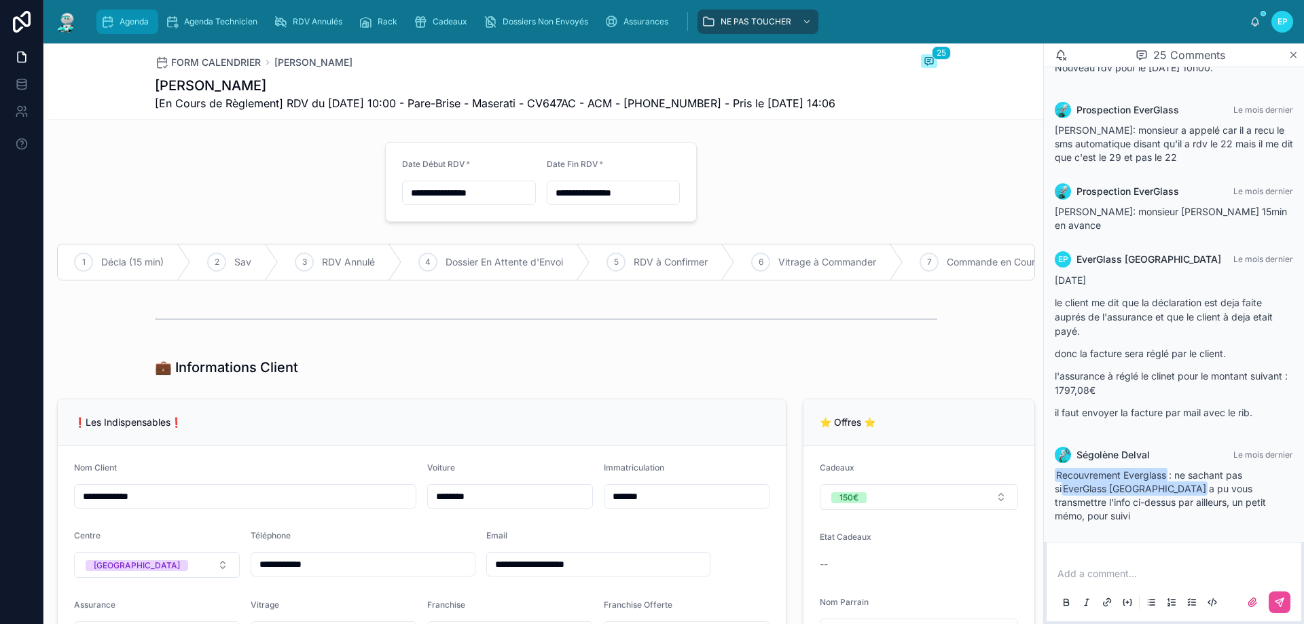
drag, startPoint x: 112, startPoint y: 20, endPoint x: 131, endPoint y: 30, distance: 21.3
click at [113, 20] on icon "scrollable content" at bounding box center [108, 22] width 14 height 14
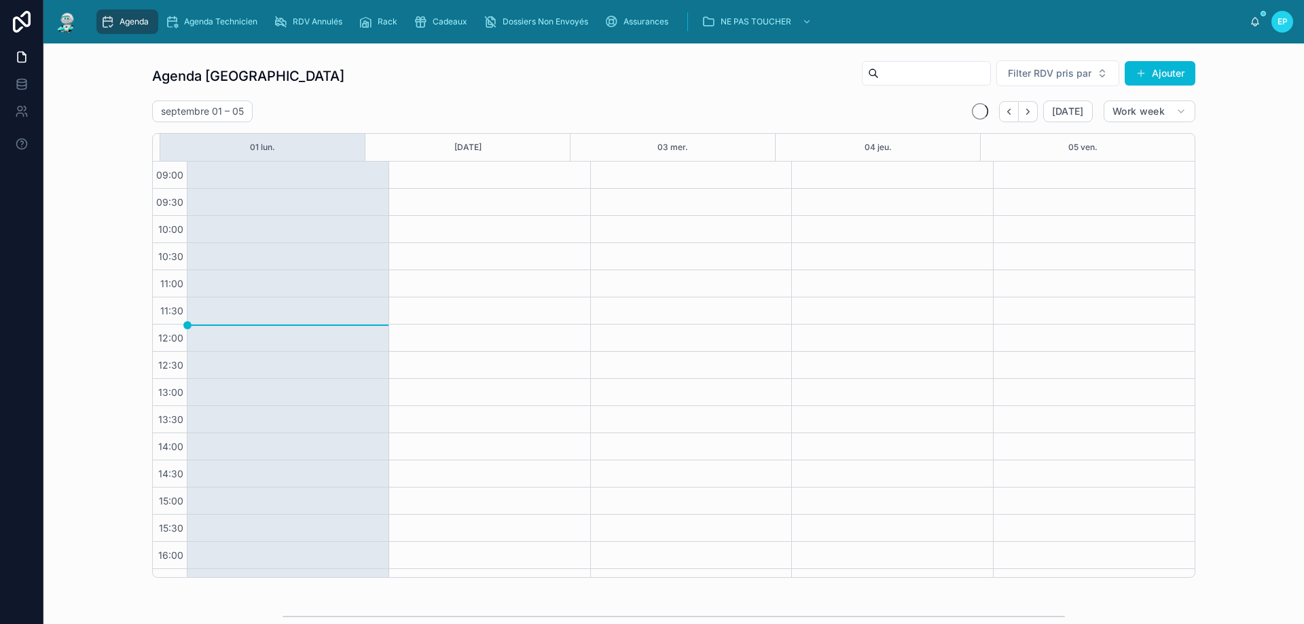
scroll to position [73, 0]
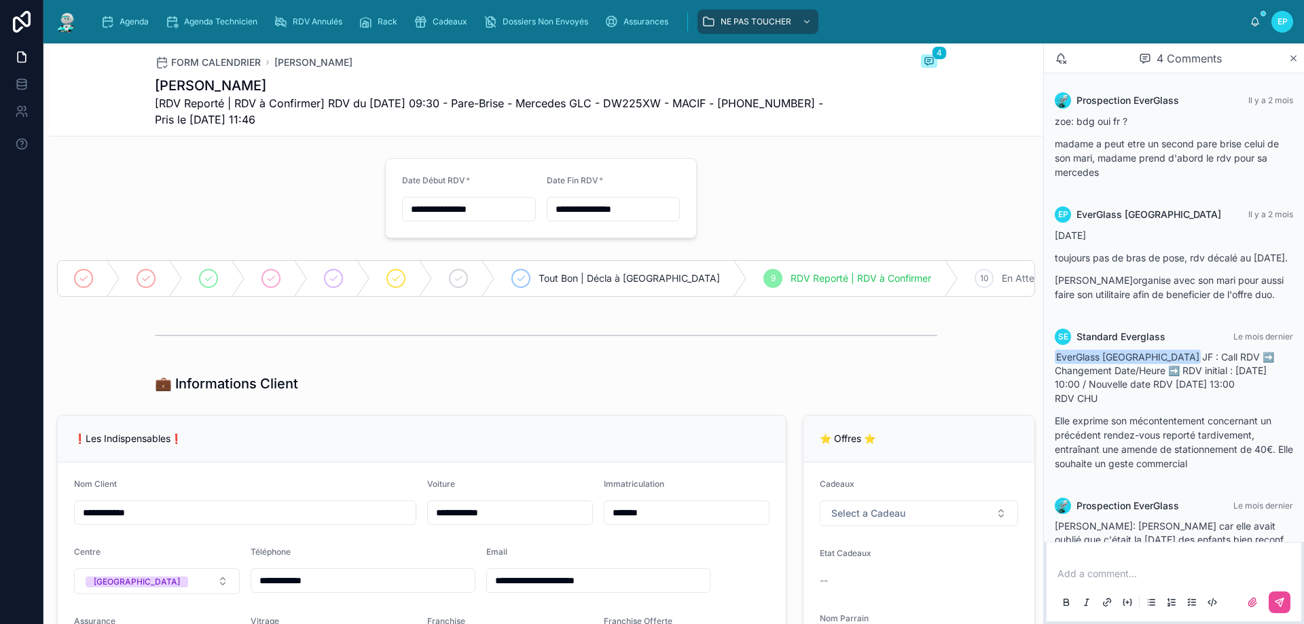
scroll to position [51, 0]
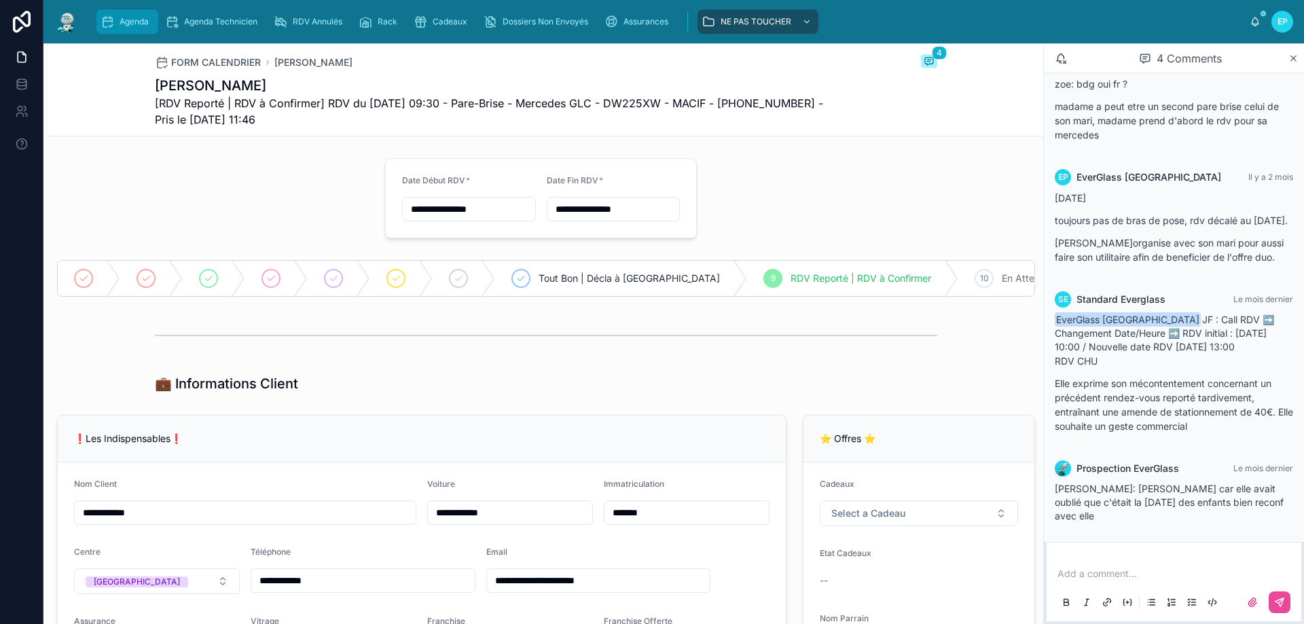
click at [120, 28] on div "Agenda" at bounding box center [128, 22] width 54 height 22
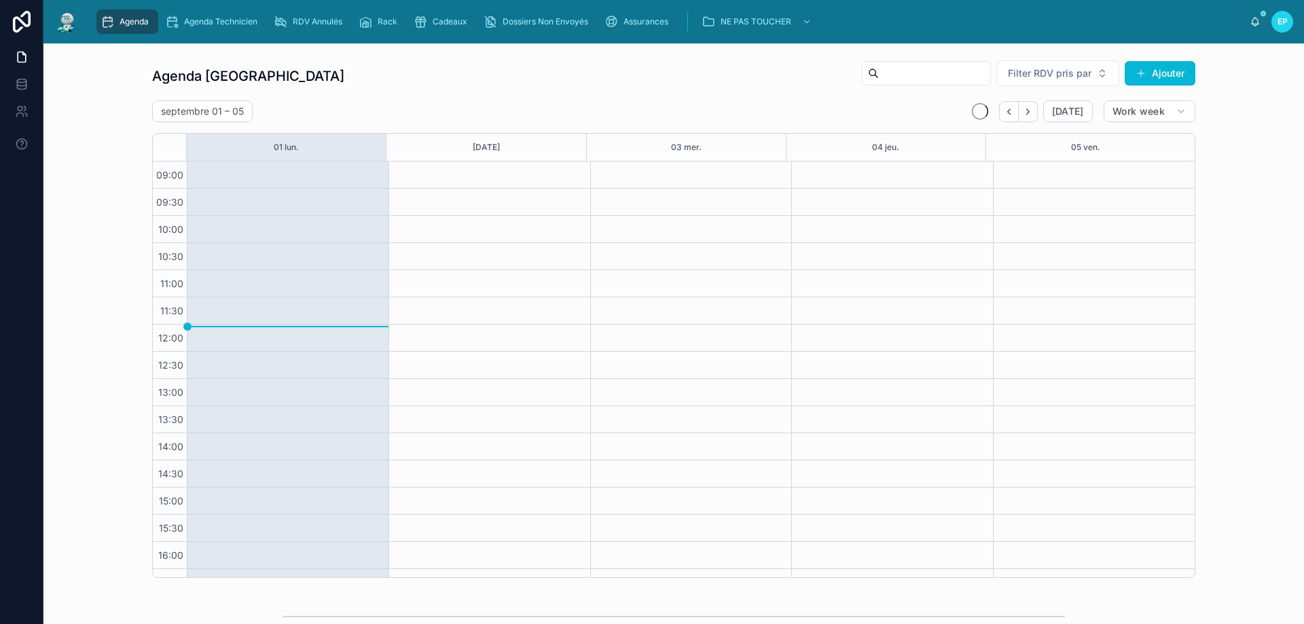
scroll to position [73, 0]
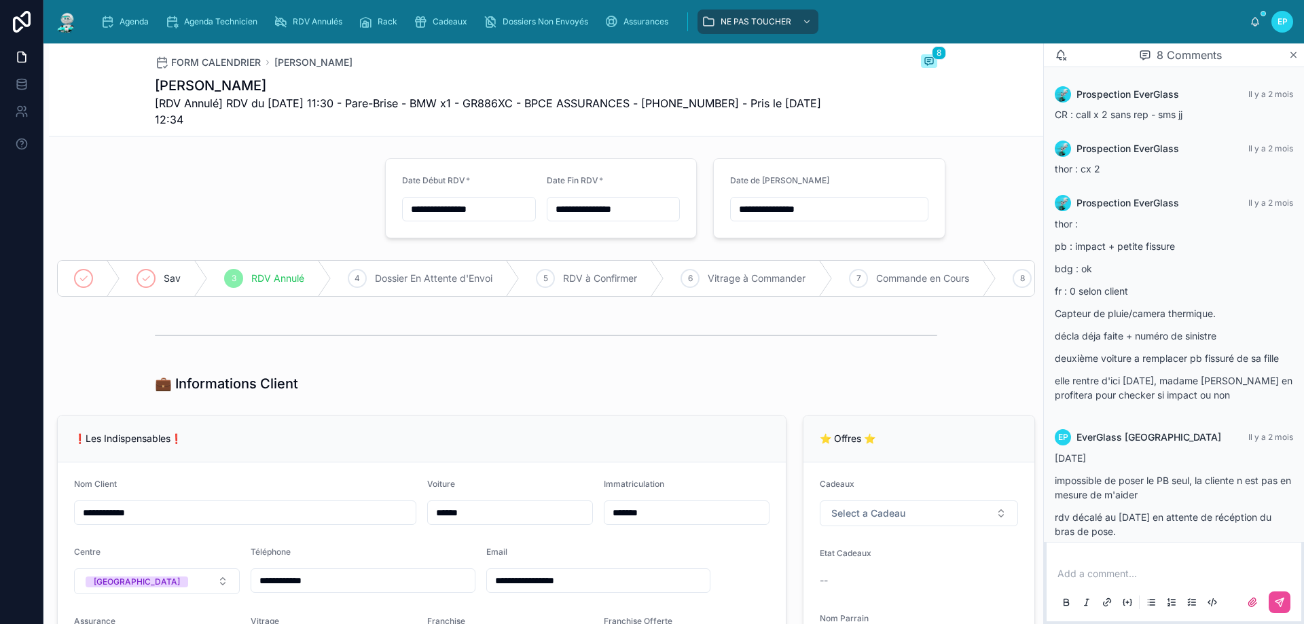
scroll to position [467, 0]
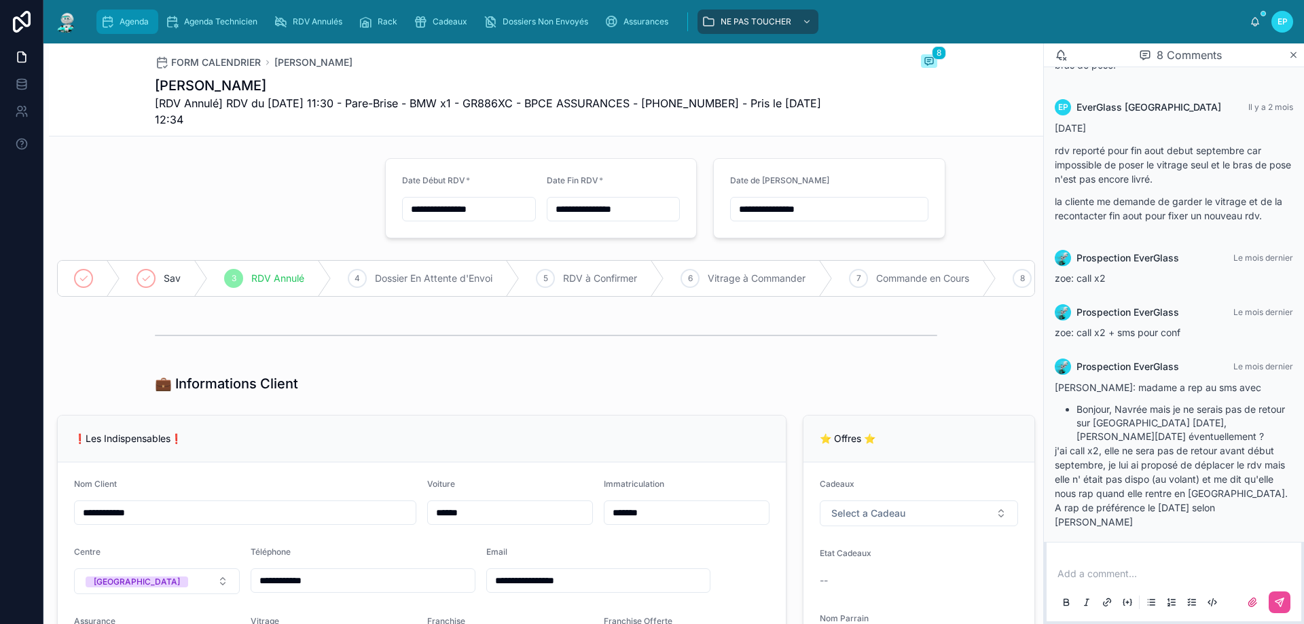
click at [122, 18] on span "Agenda" at bounding box center [134, 21] width 29 height 11
